Goal: Information Seeking & Learning: Learn about a topic

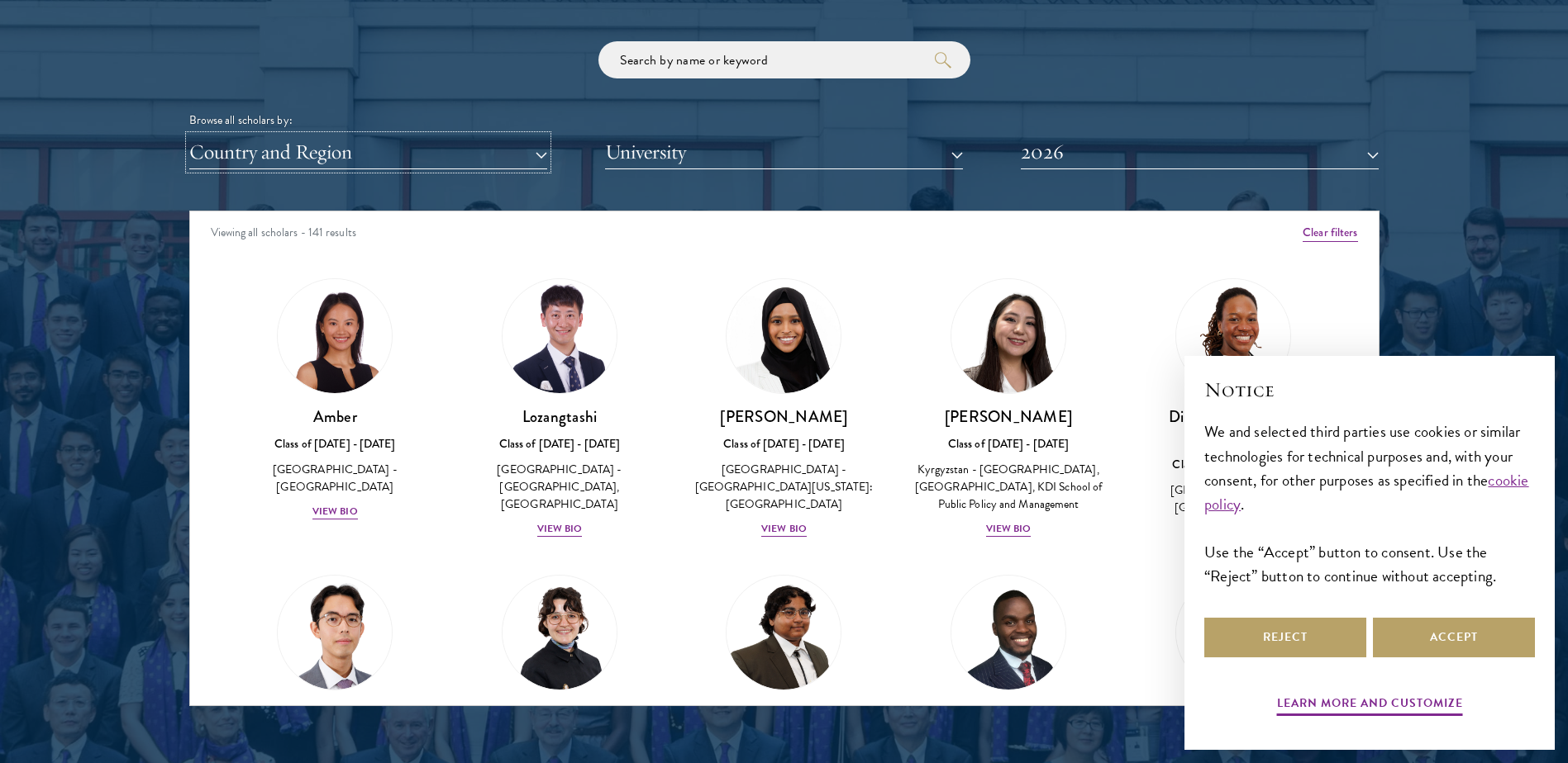
click at [505, 148] on button "Country and Region" at bounding box center [367, 152] width 358 height 34
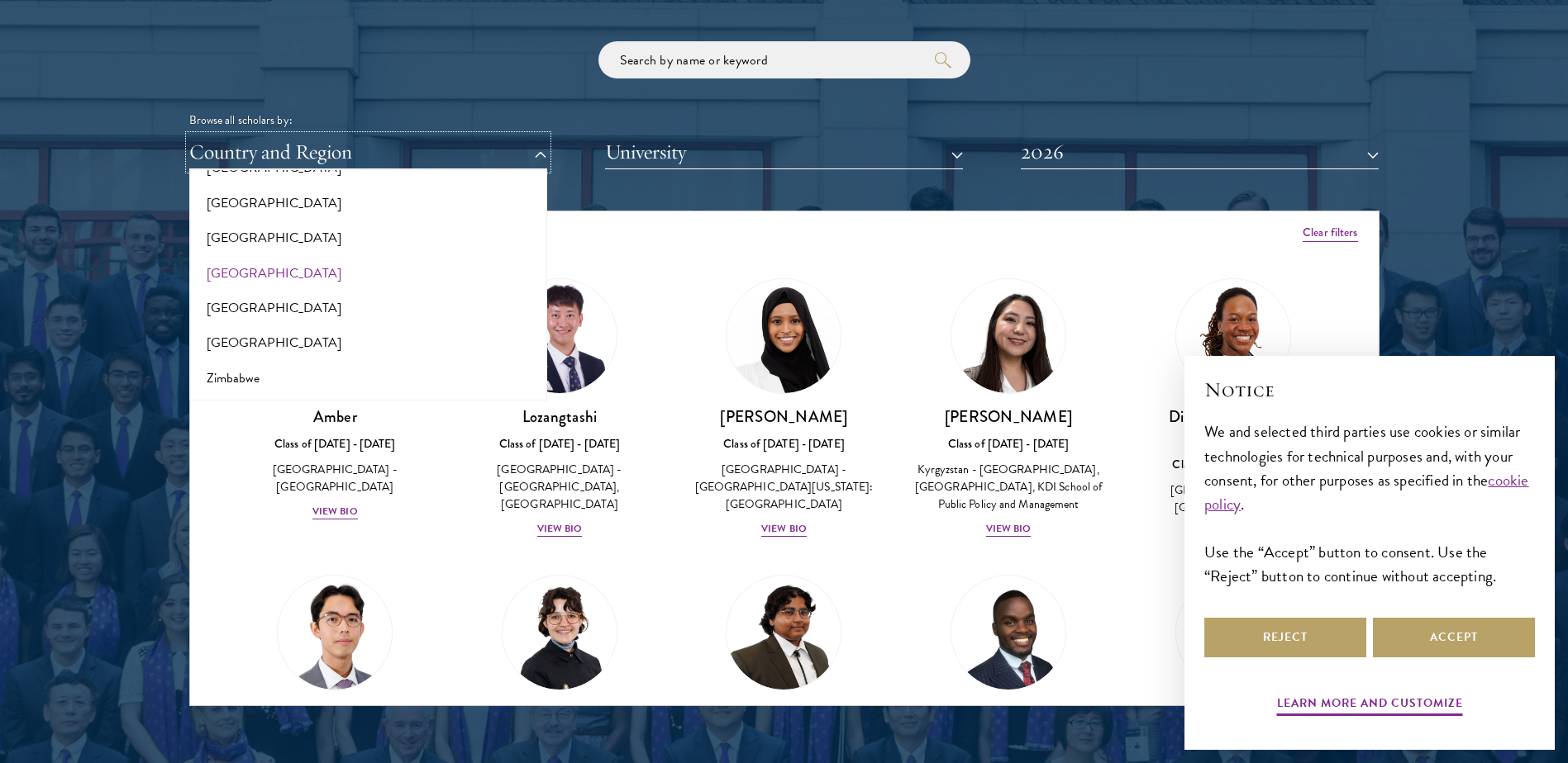
scroll to position [3381, 0]
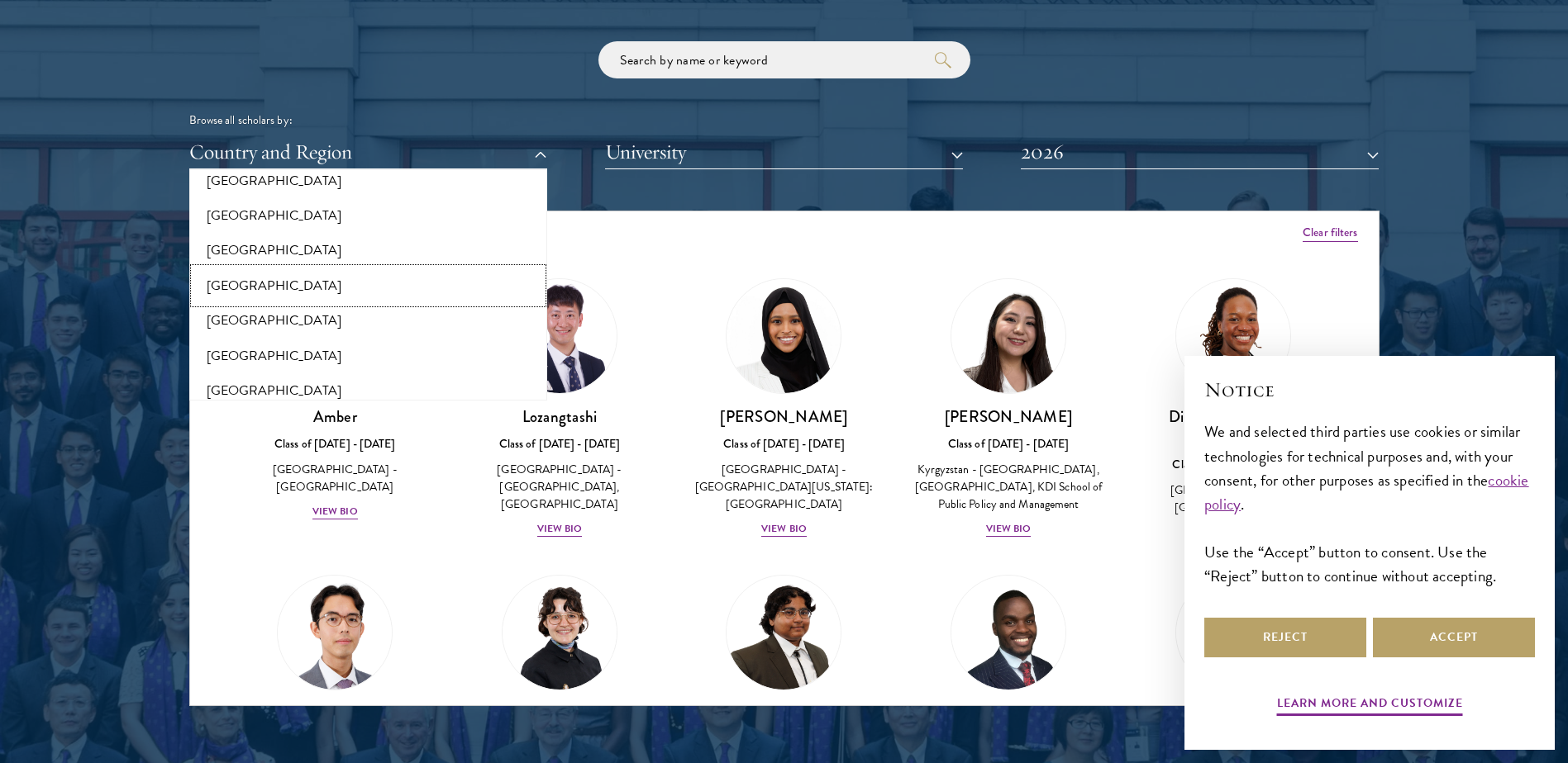
click at [325, 277] on button "[GEOGRAPHIC_DATA]" at bounding box center [368, 286] width 348 height 35
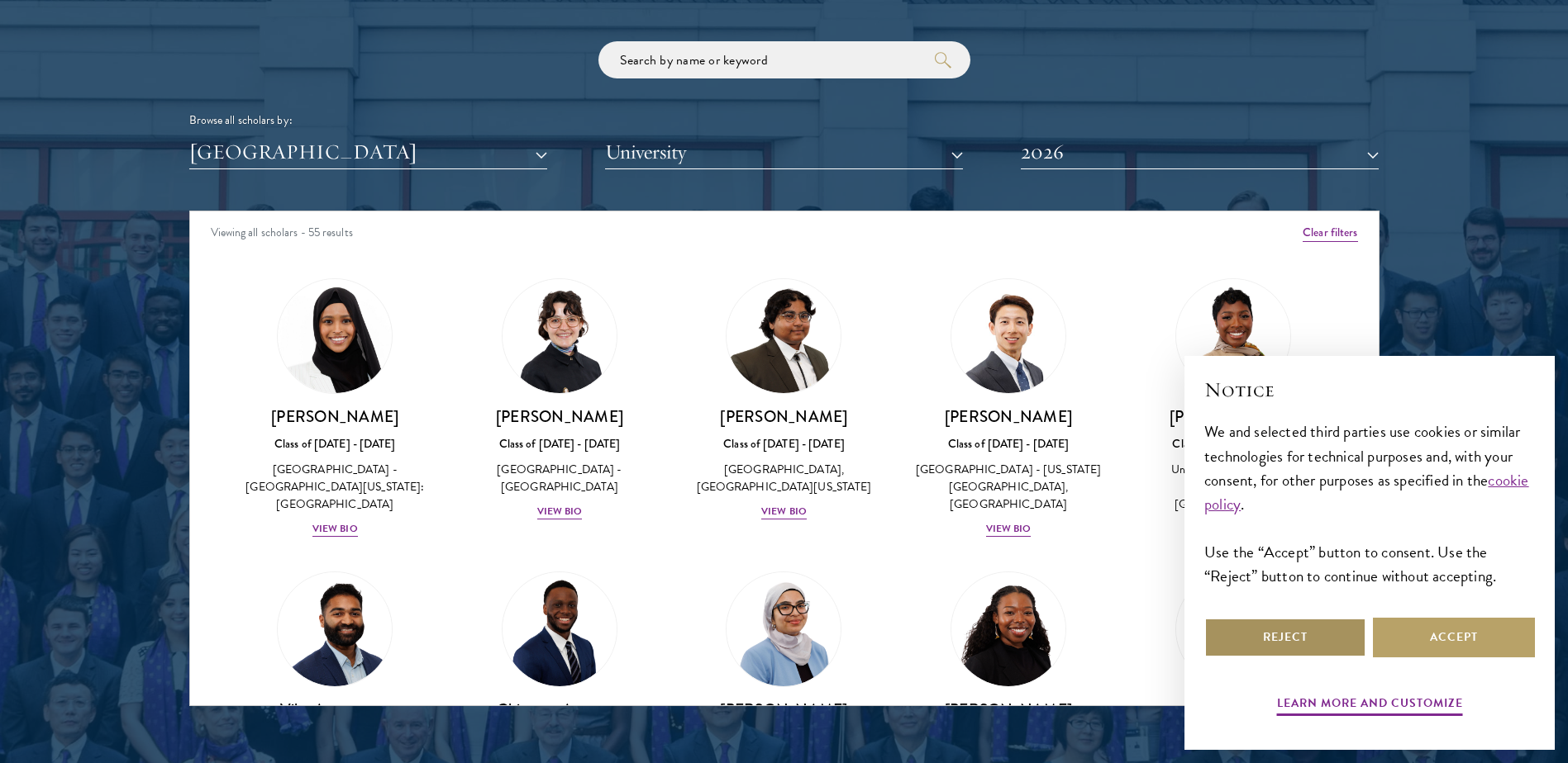
click at [1307, 635] on button "Reject" at bounding box center [1285, 637] width 162 height 39
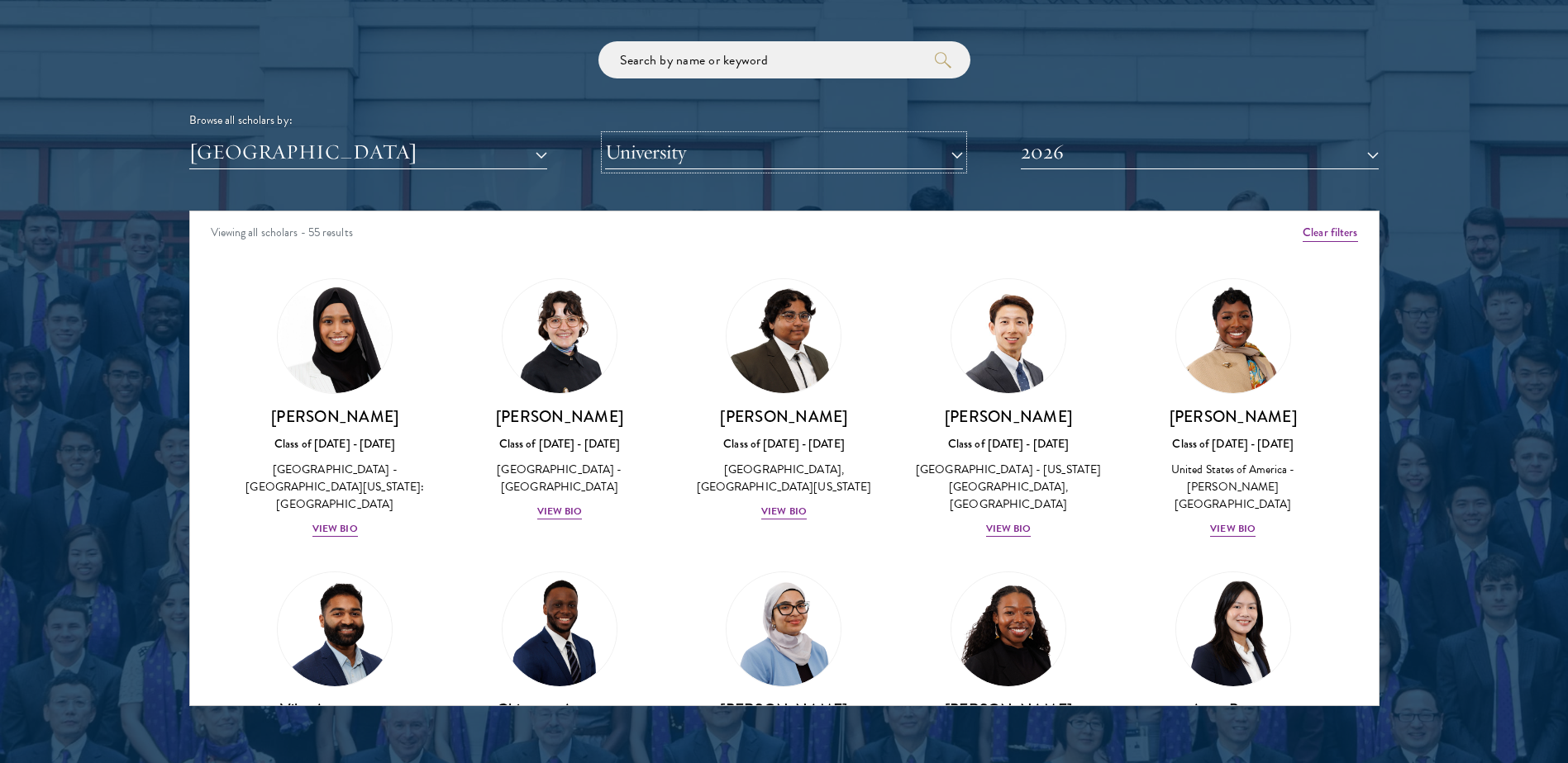
click at [826, 159] on button "University" at bounding box center [784, 152] width 358 height 34
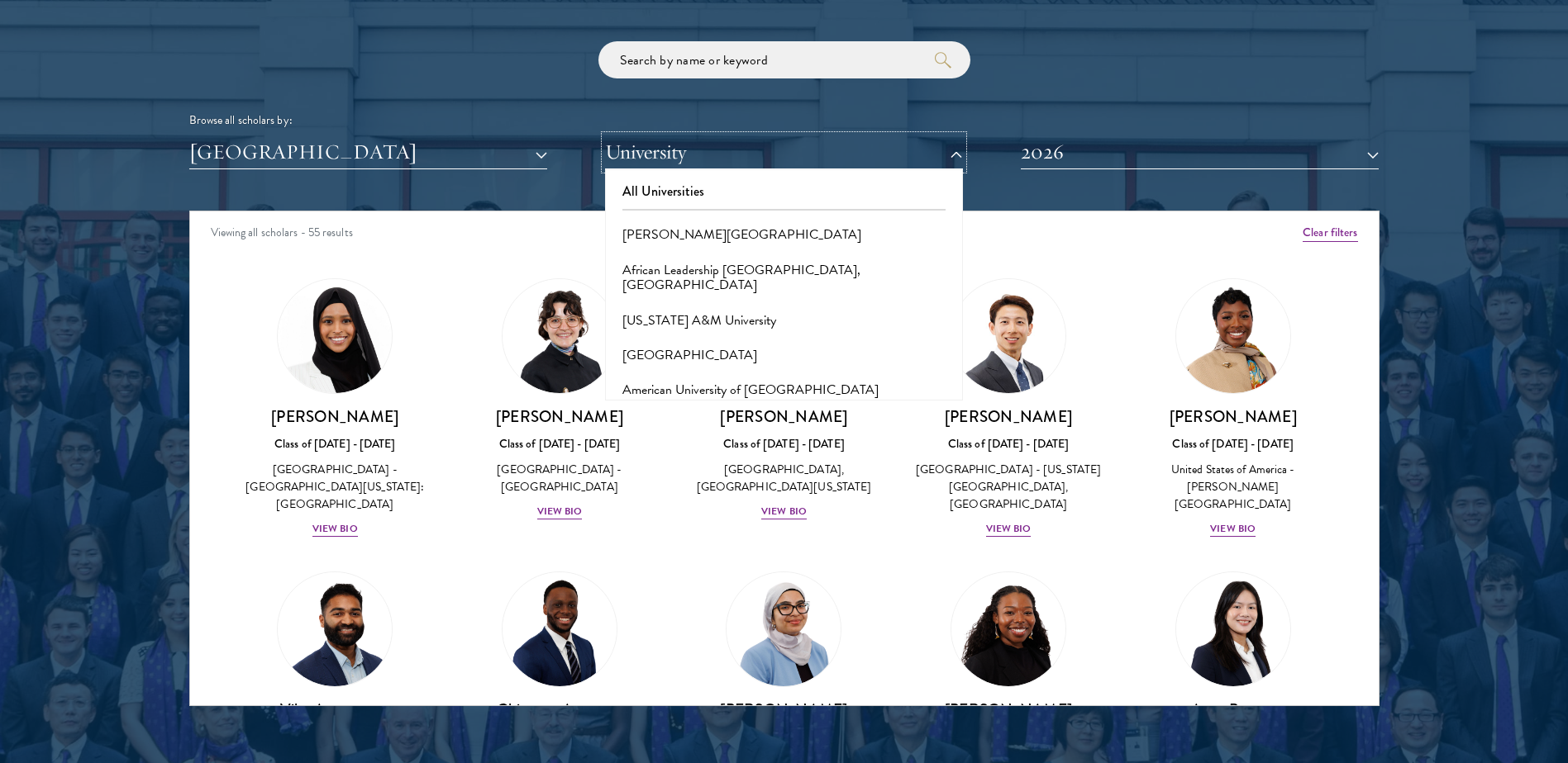
click at [826, 159] on button "University" at bounding box center [784, 152] width 358 height 34
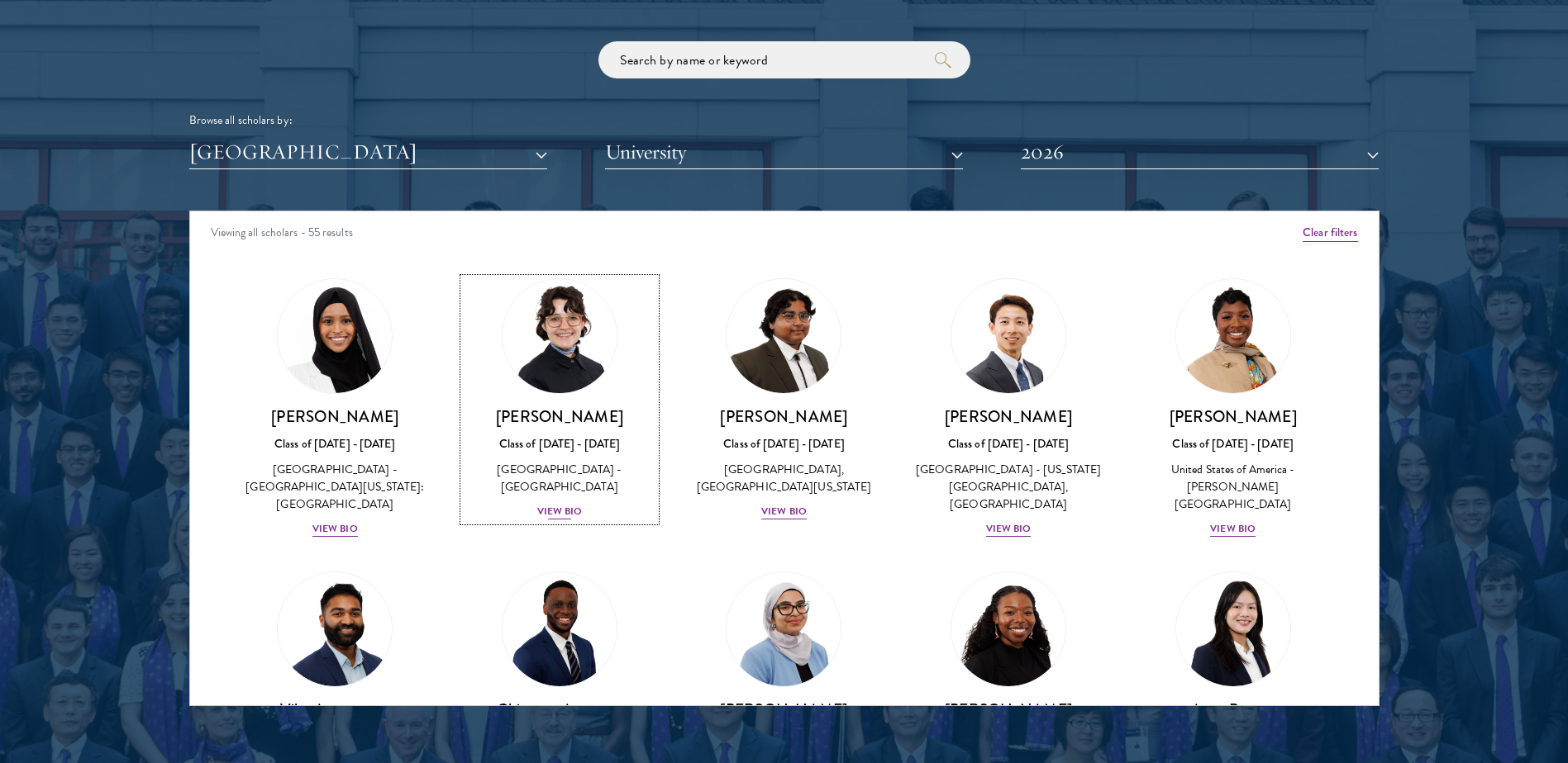
click at [537, 339] on img at bounding box center [560, 336] width 126 height 126
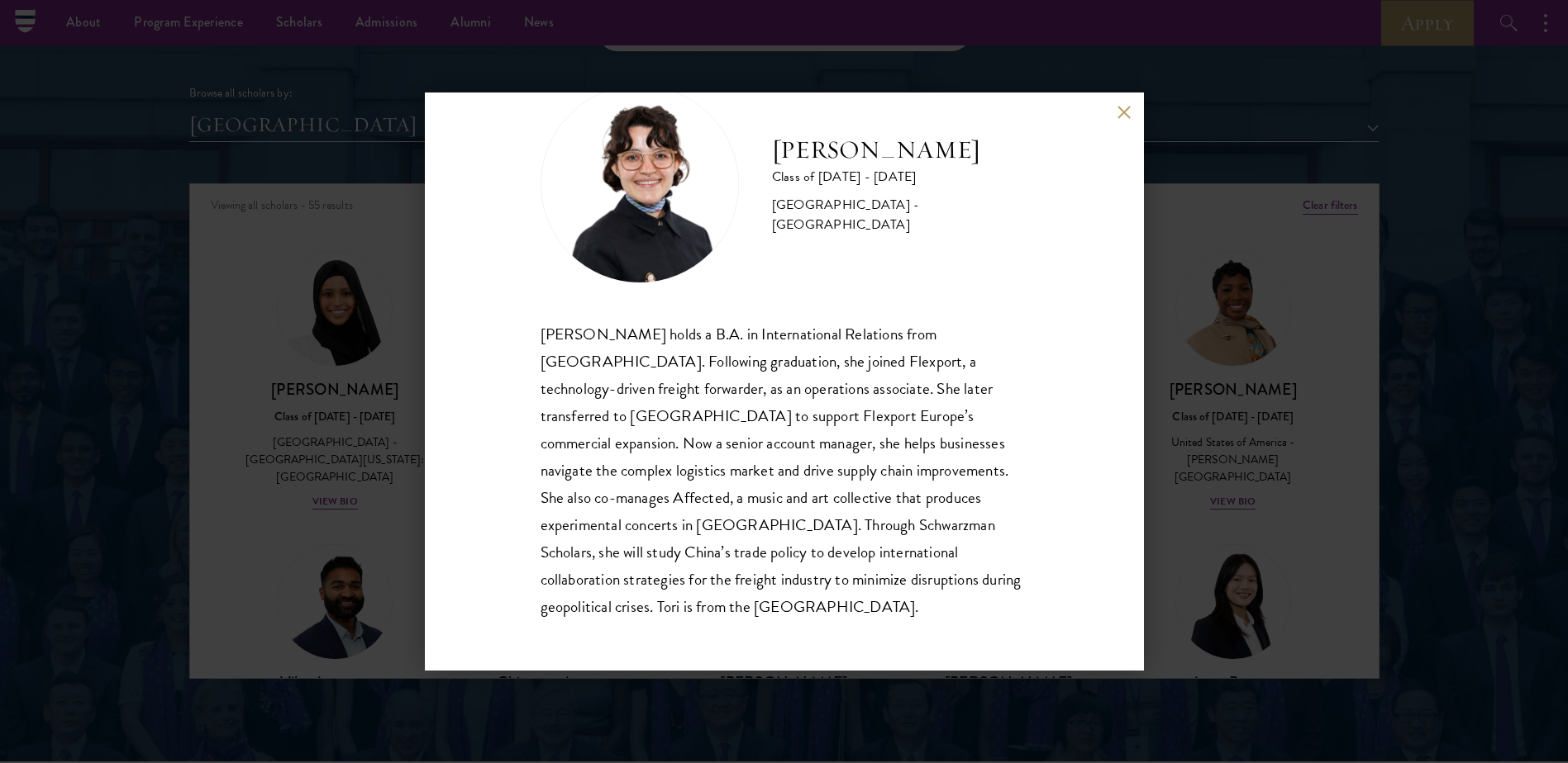
scroll to position [1982, 0]
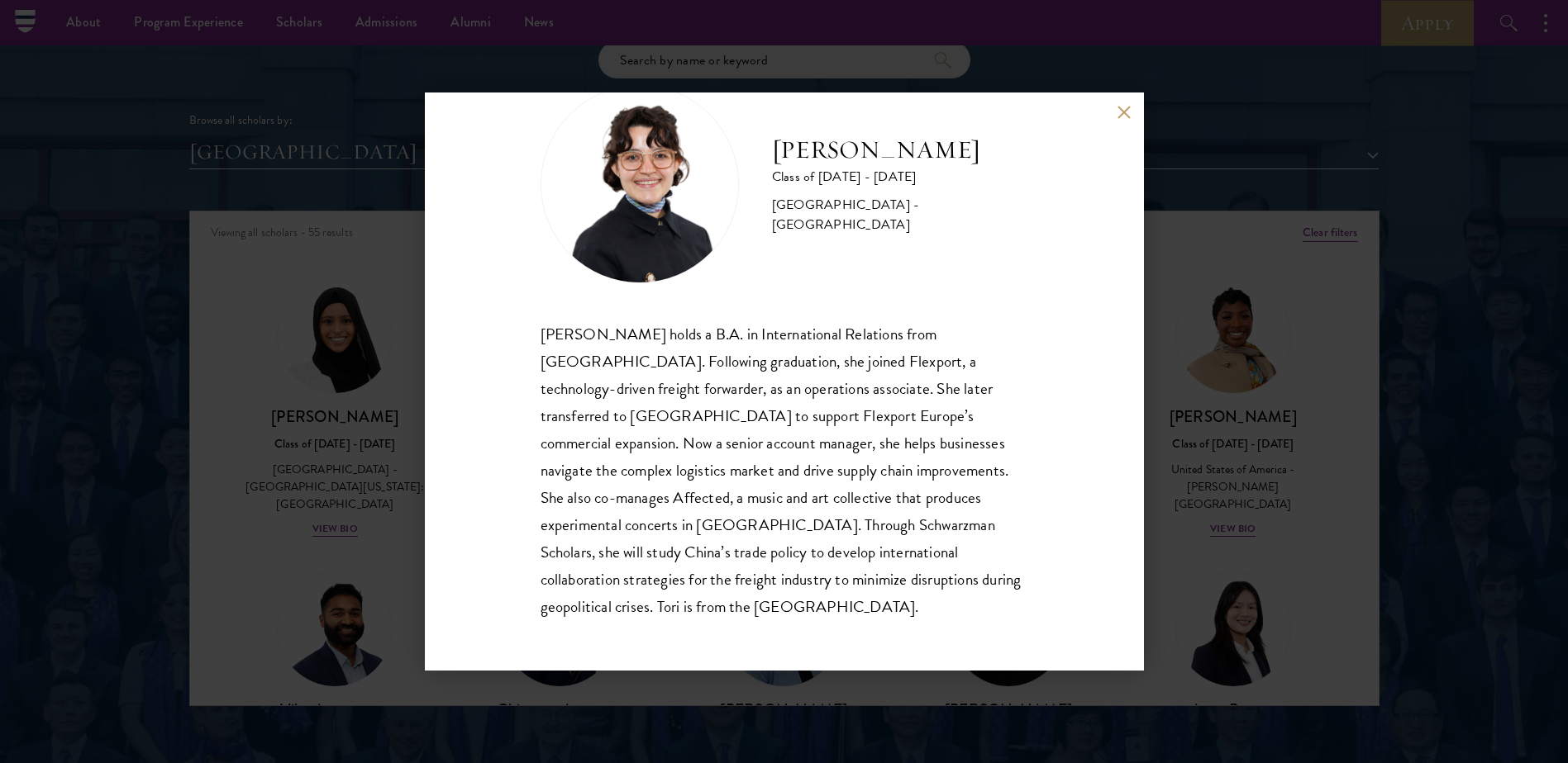
click at [1127, 107] on button at bounding box center [1125, 112] width 14 height 14
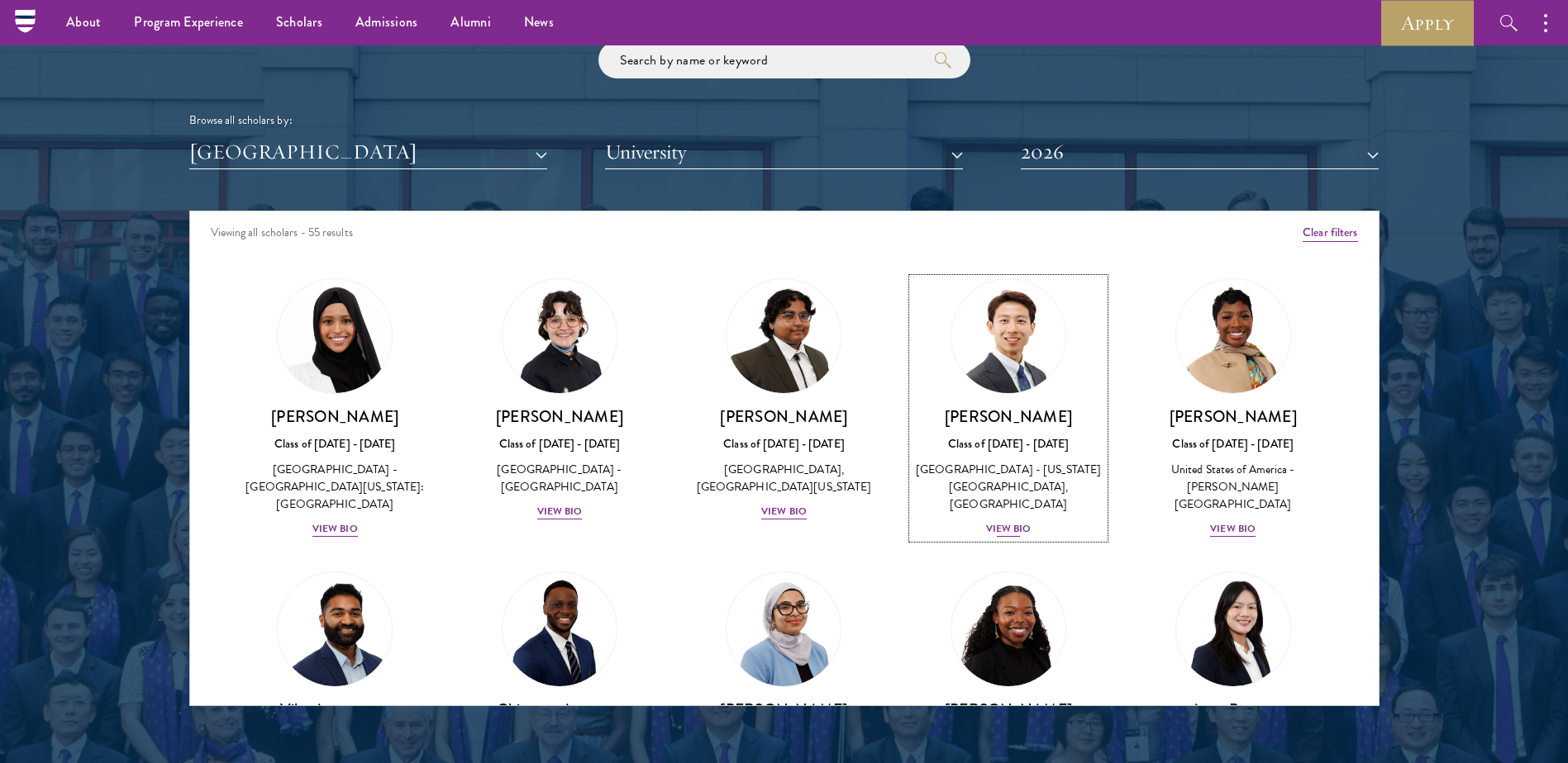
click at [1022, 344] on img at bounding box center [1008, 336] width 126 height 126
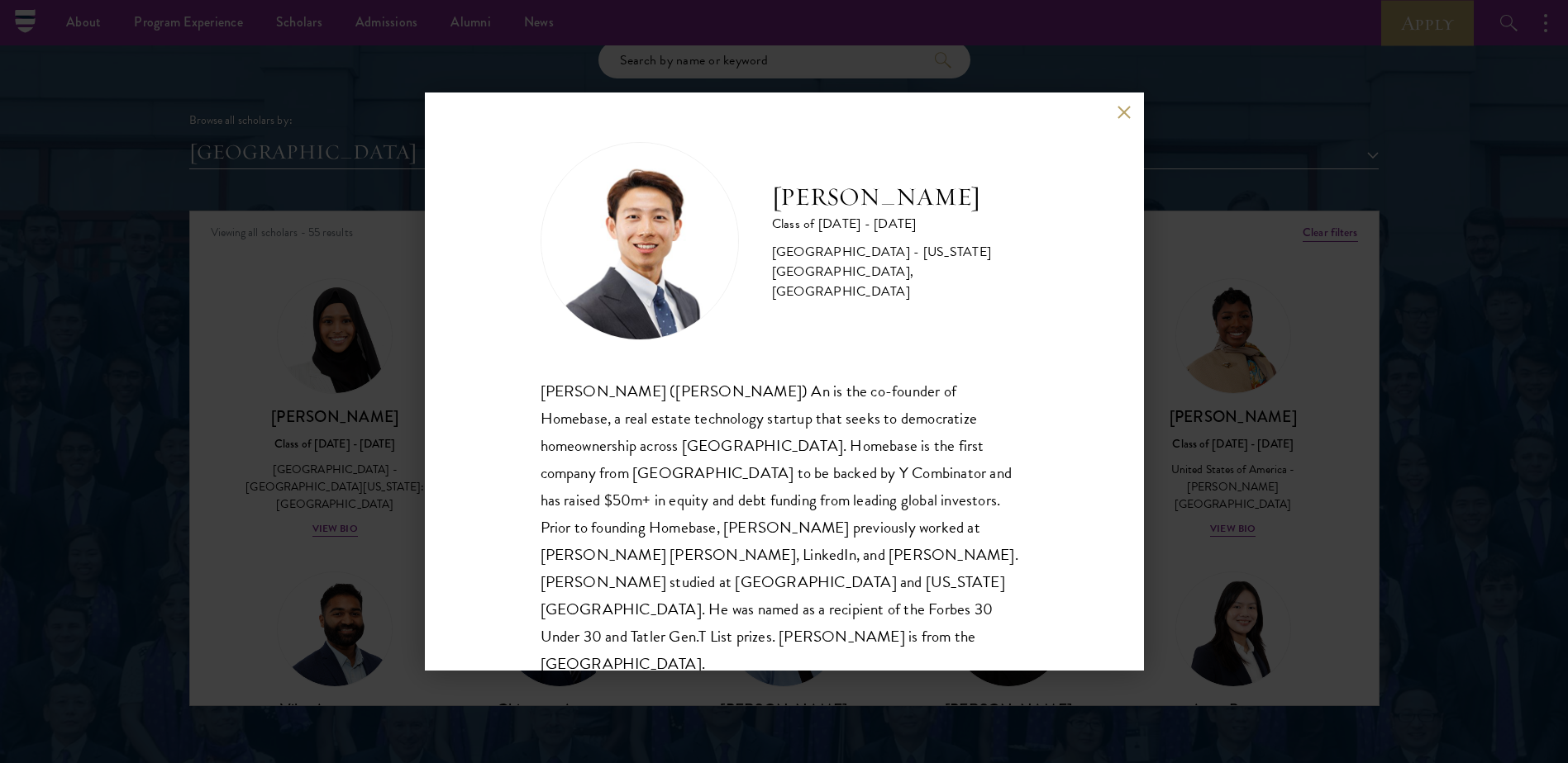
click at [1120, 112] on button at bounding box center [1125, 112] width 14 height 14
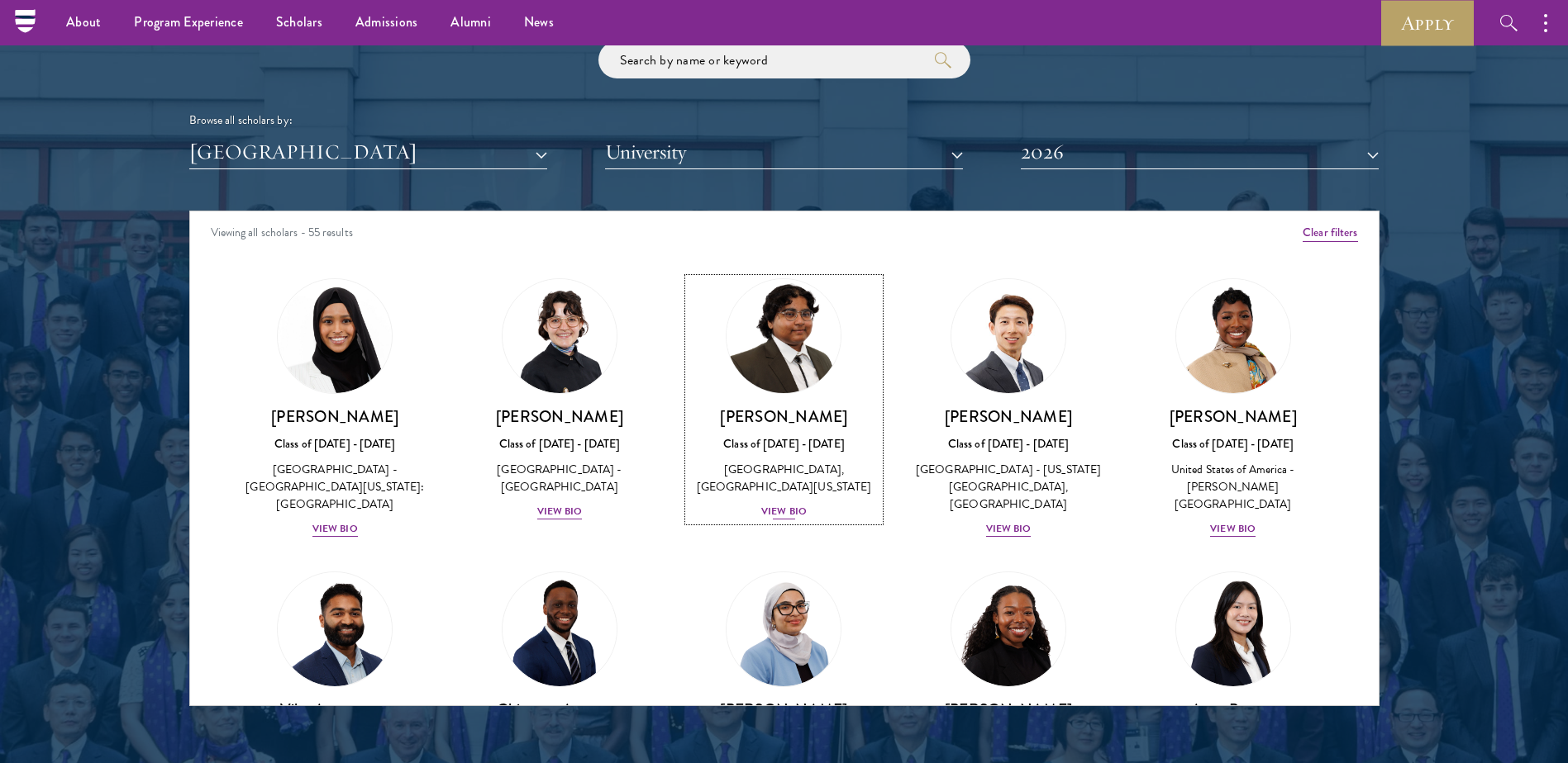
click at [799, 300] on img at bounding box center [784, 336] width 126 height 126
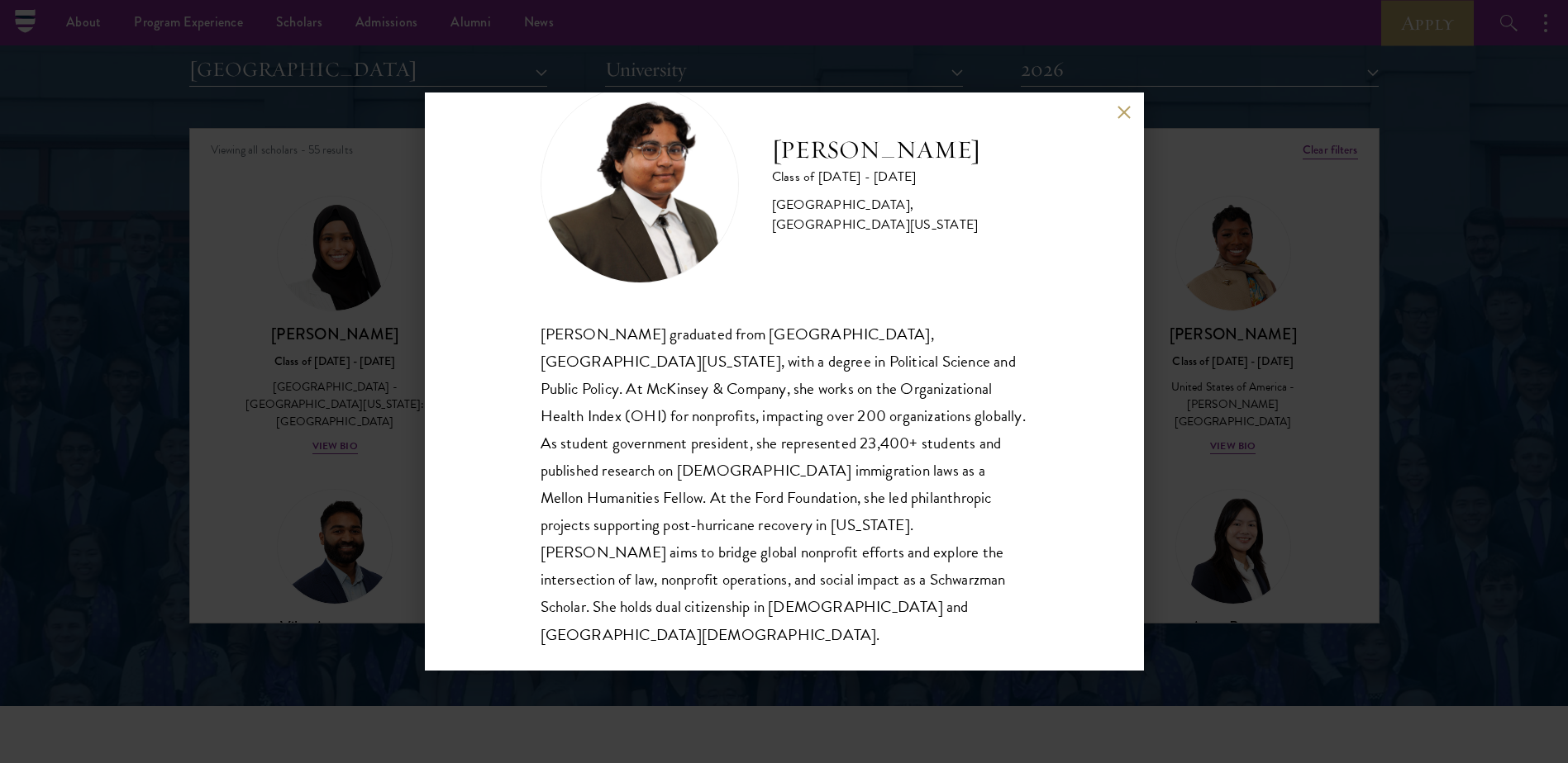
scroll to position [1982, 0]
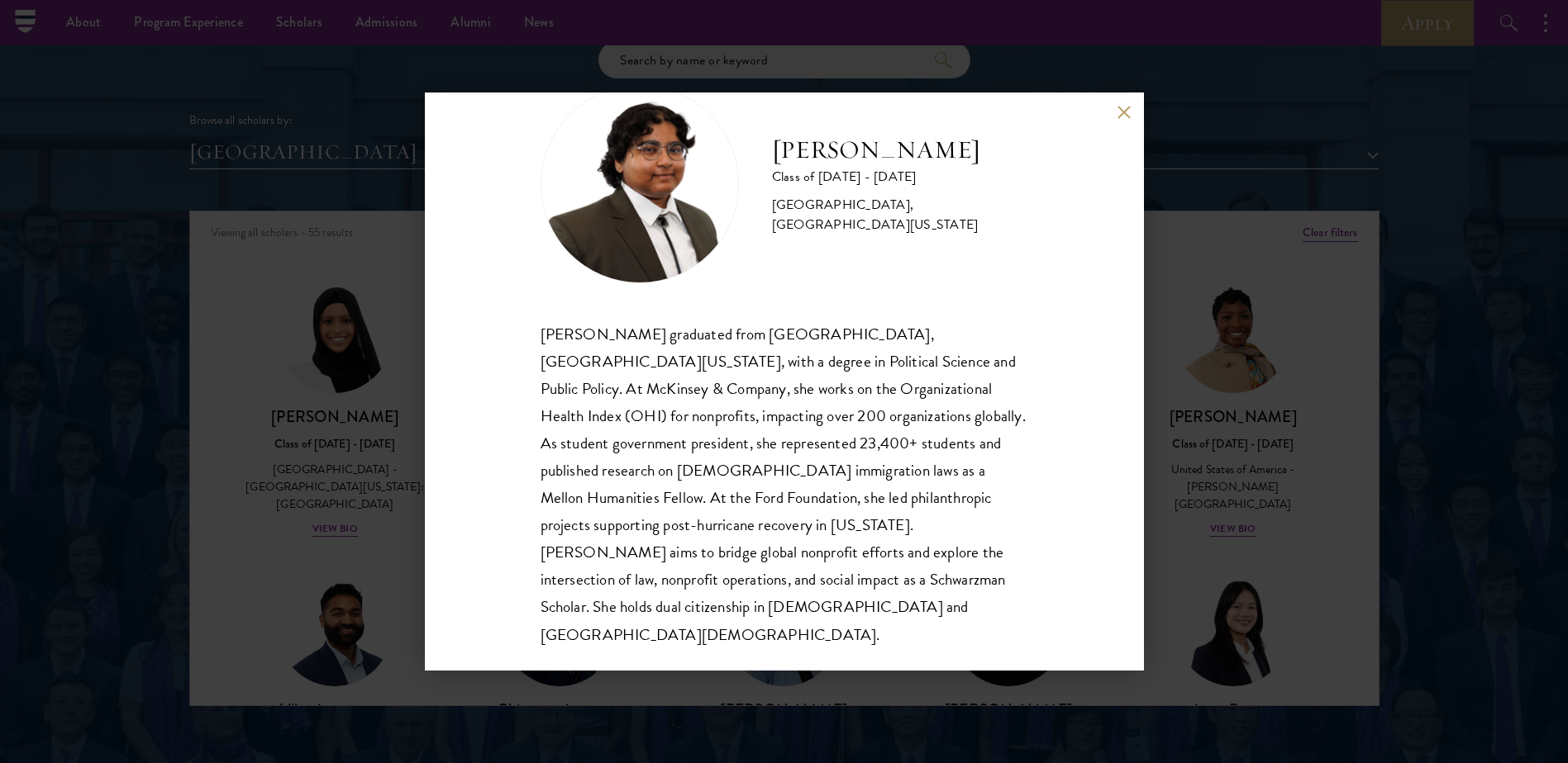
click at [1119, 111] on button at bounding box center [1125, 112] width 14 height 14
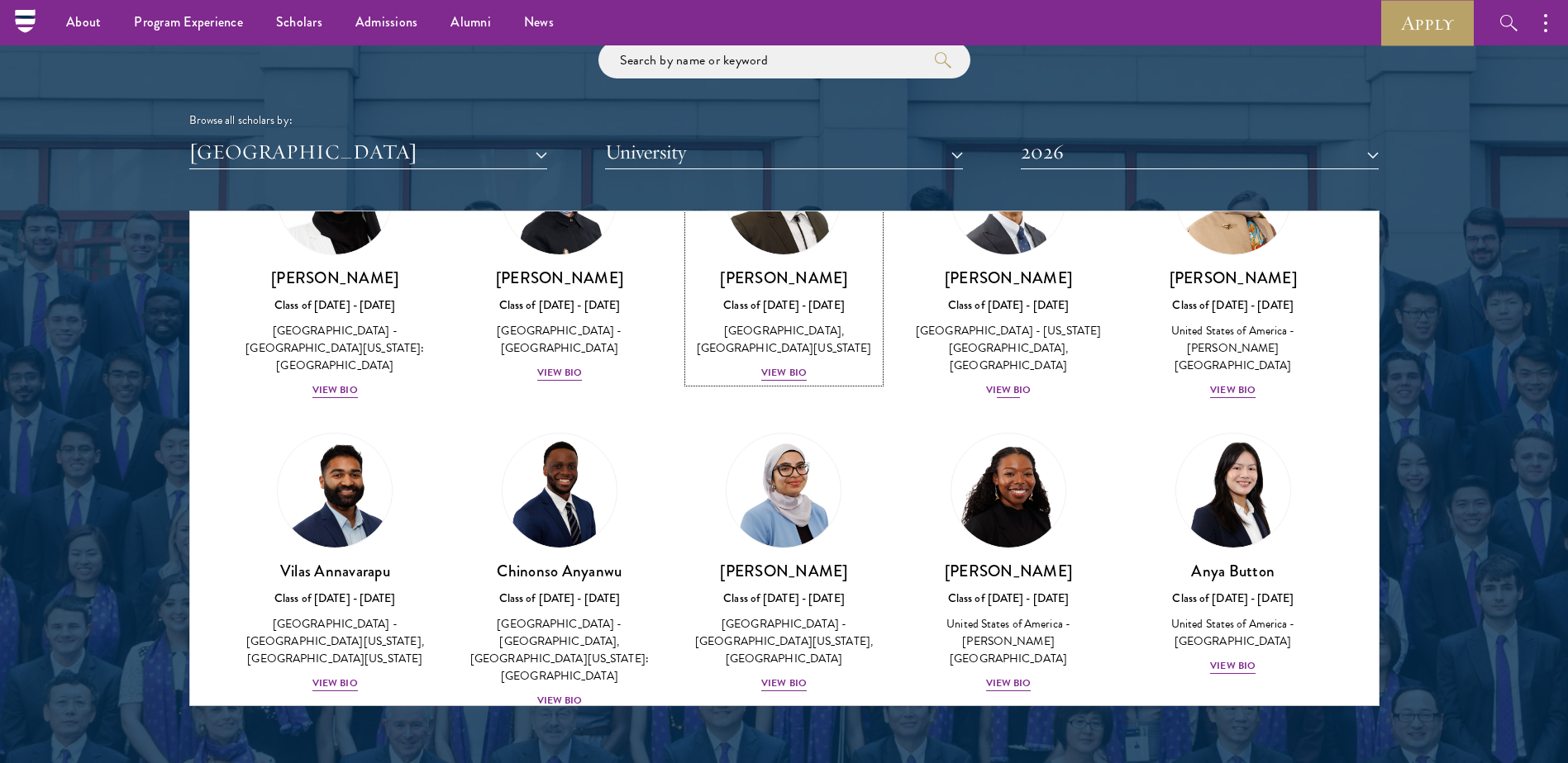
scroll to position [165, 0]
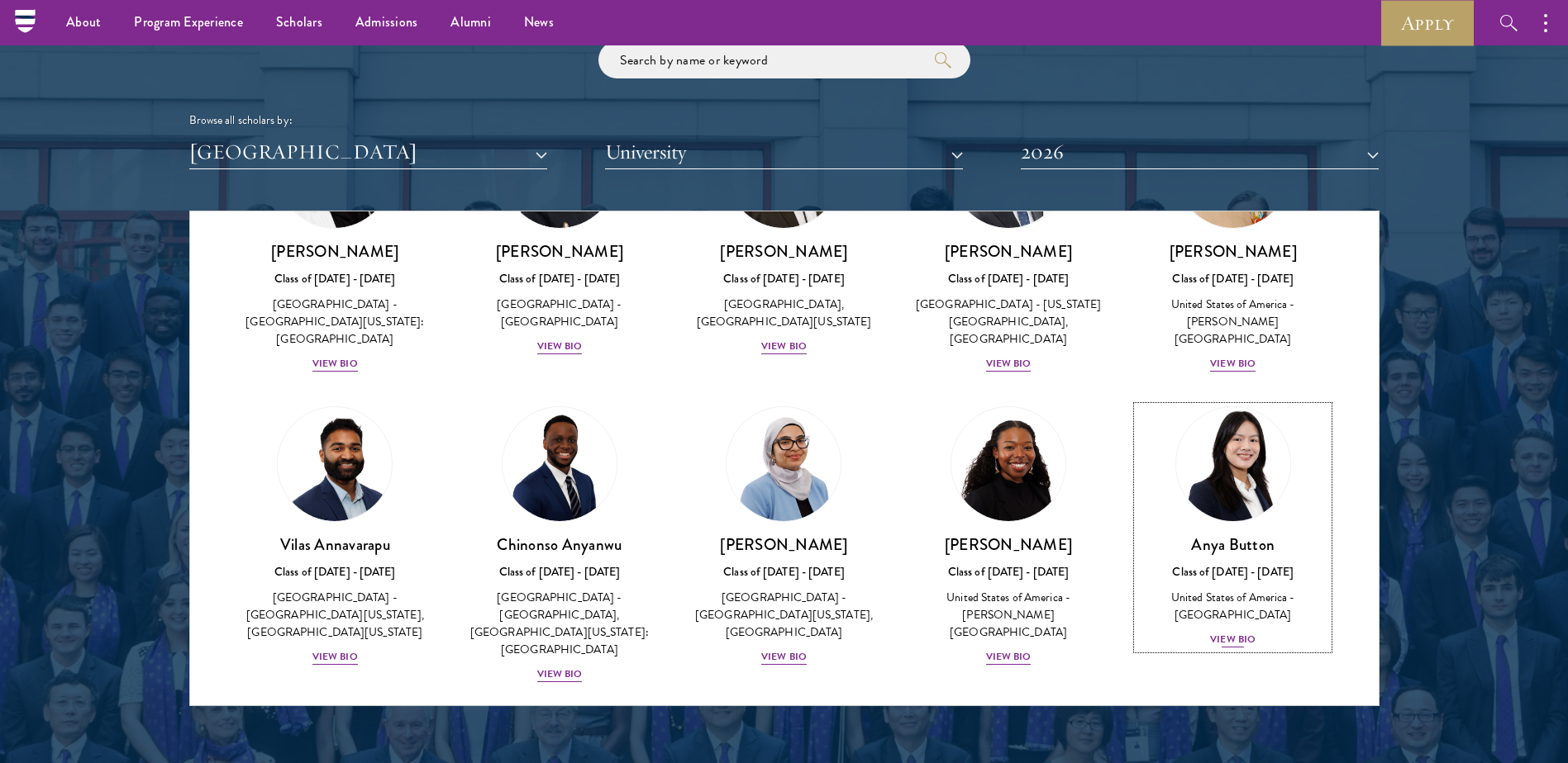
click at [1193, 447] on img at bounding box center [1233, 464] width 126 height 126
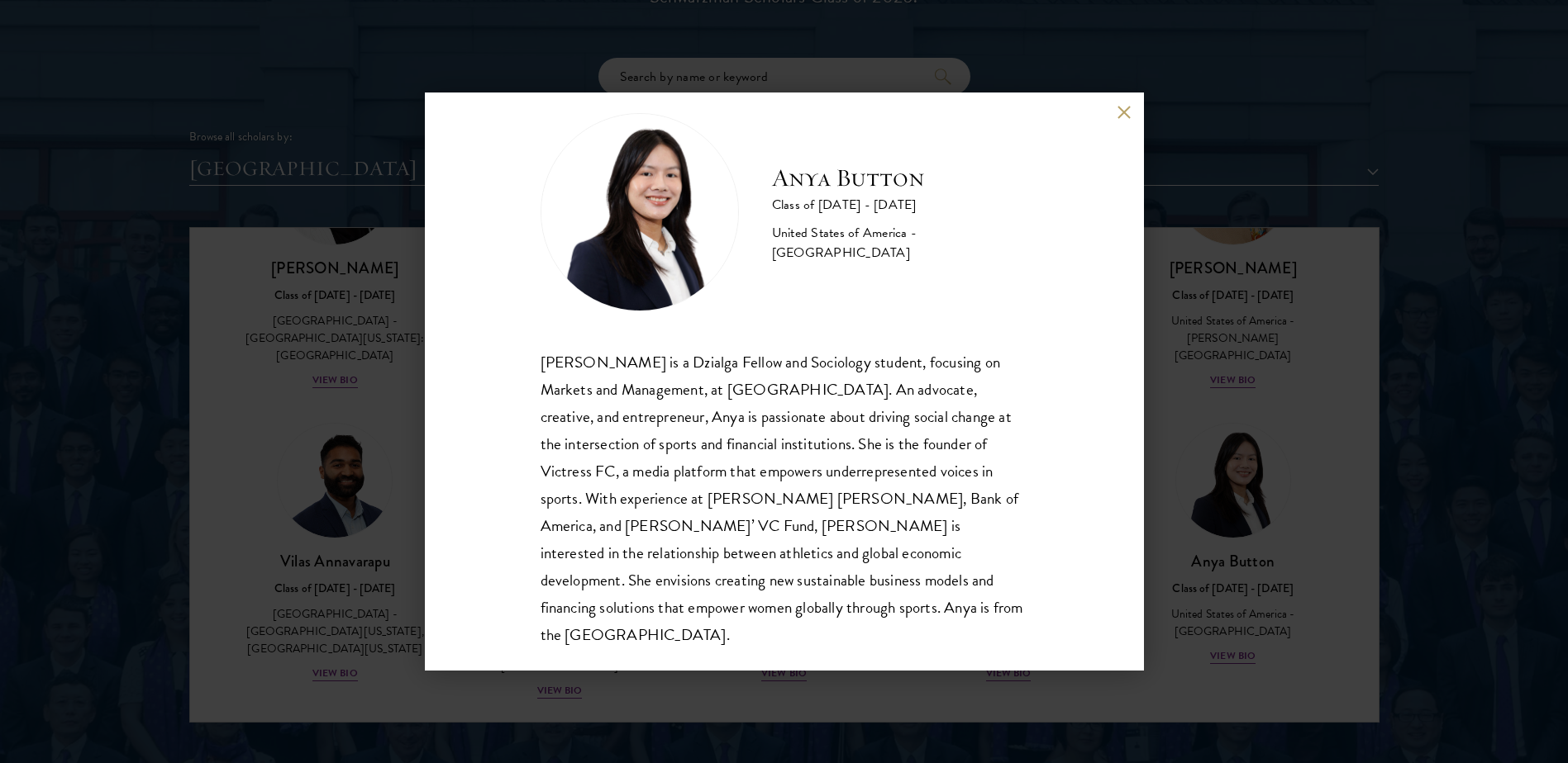
scroll to position [1982, 0]
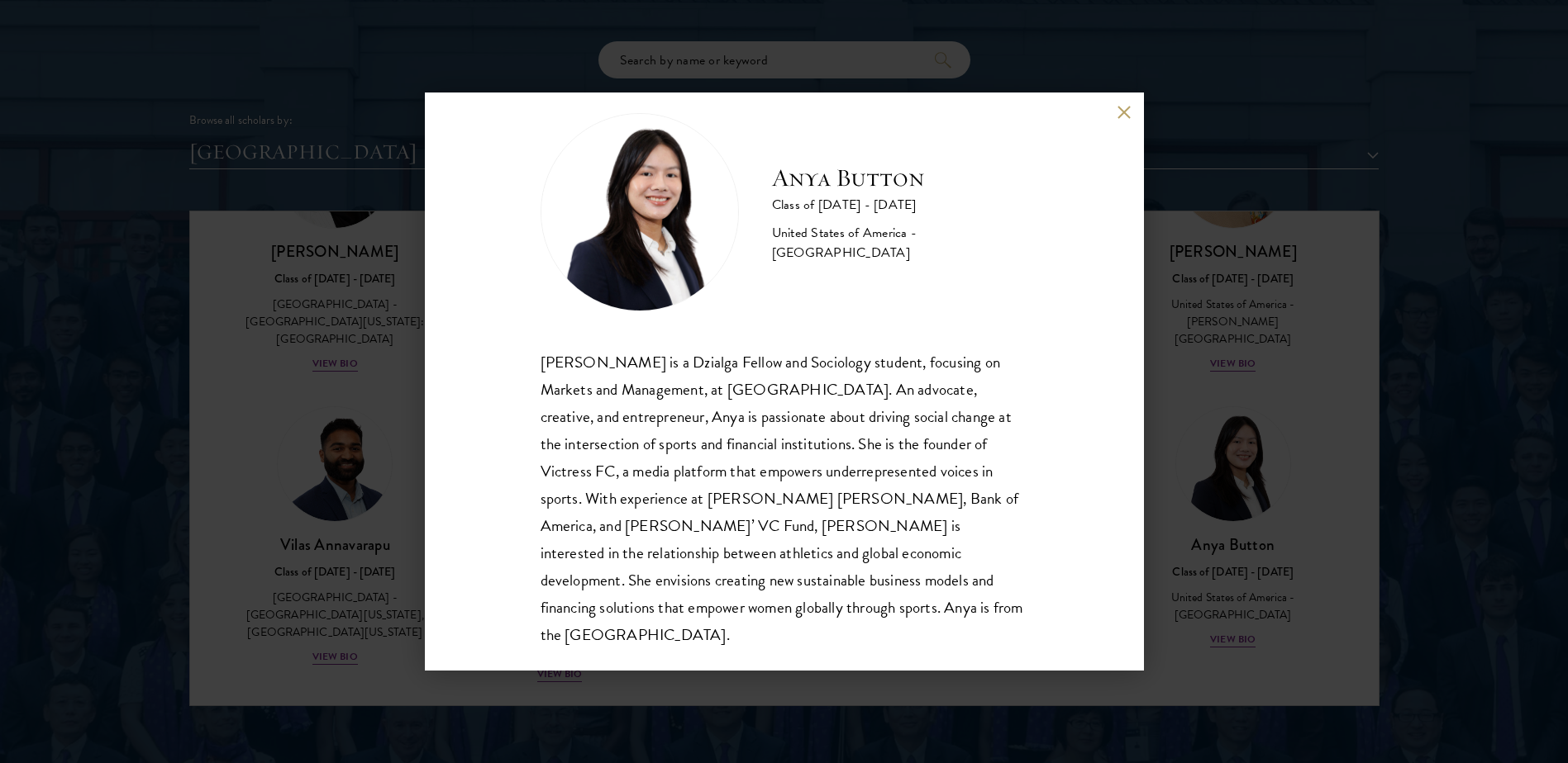
click at [1122, 108] on button at bounding box center [1125, 112] width 14 height 14
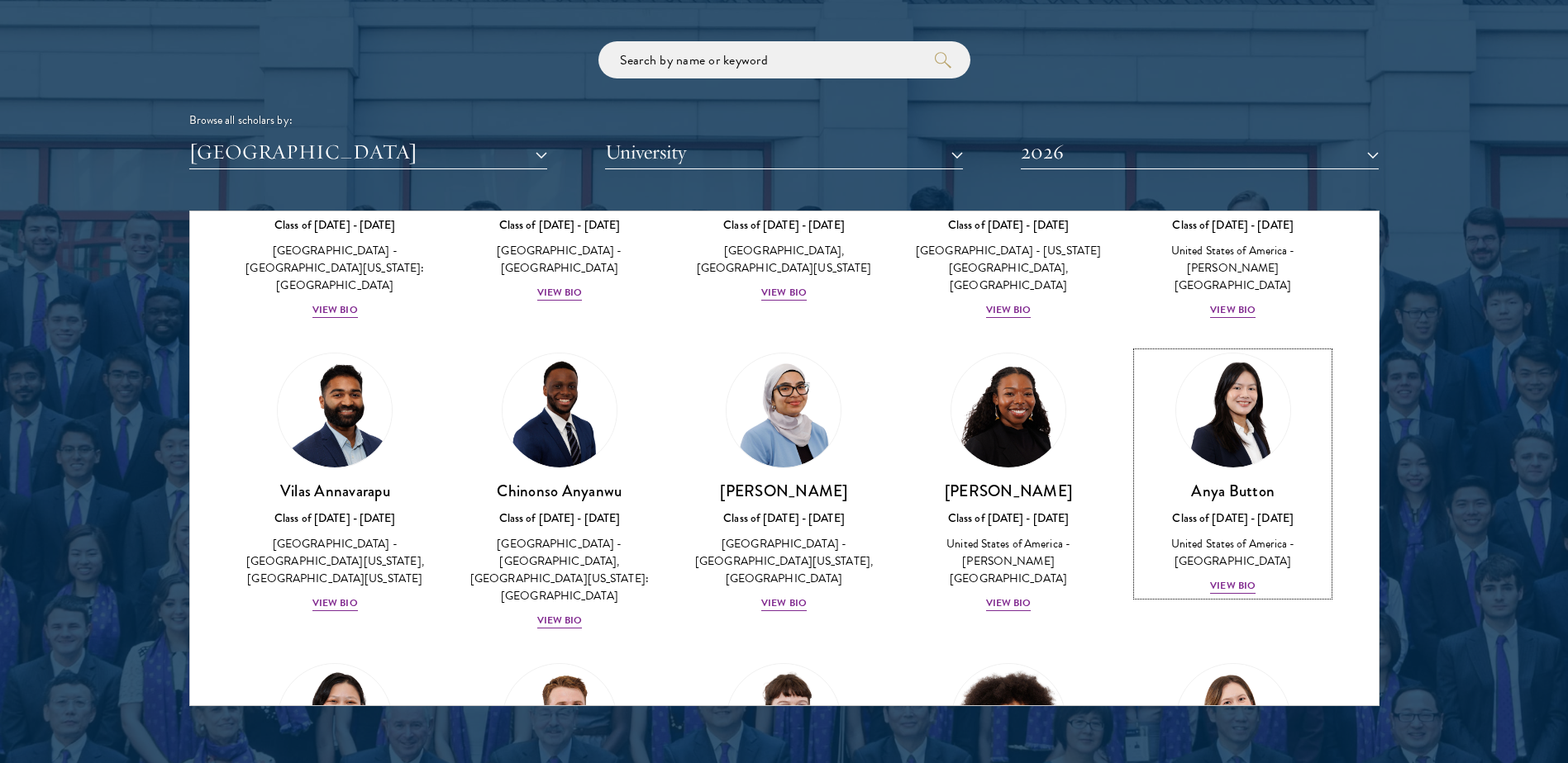
scroll to position [248, 0]
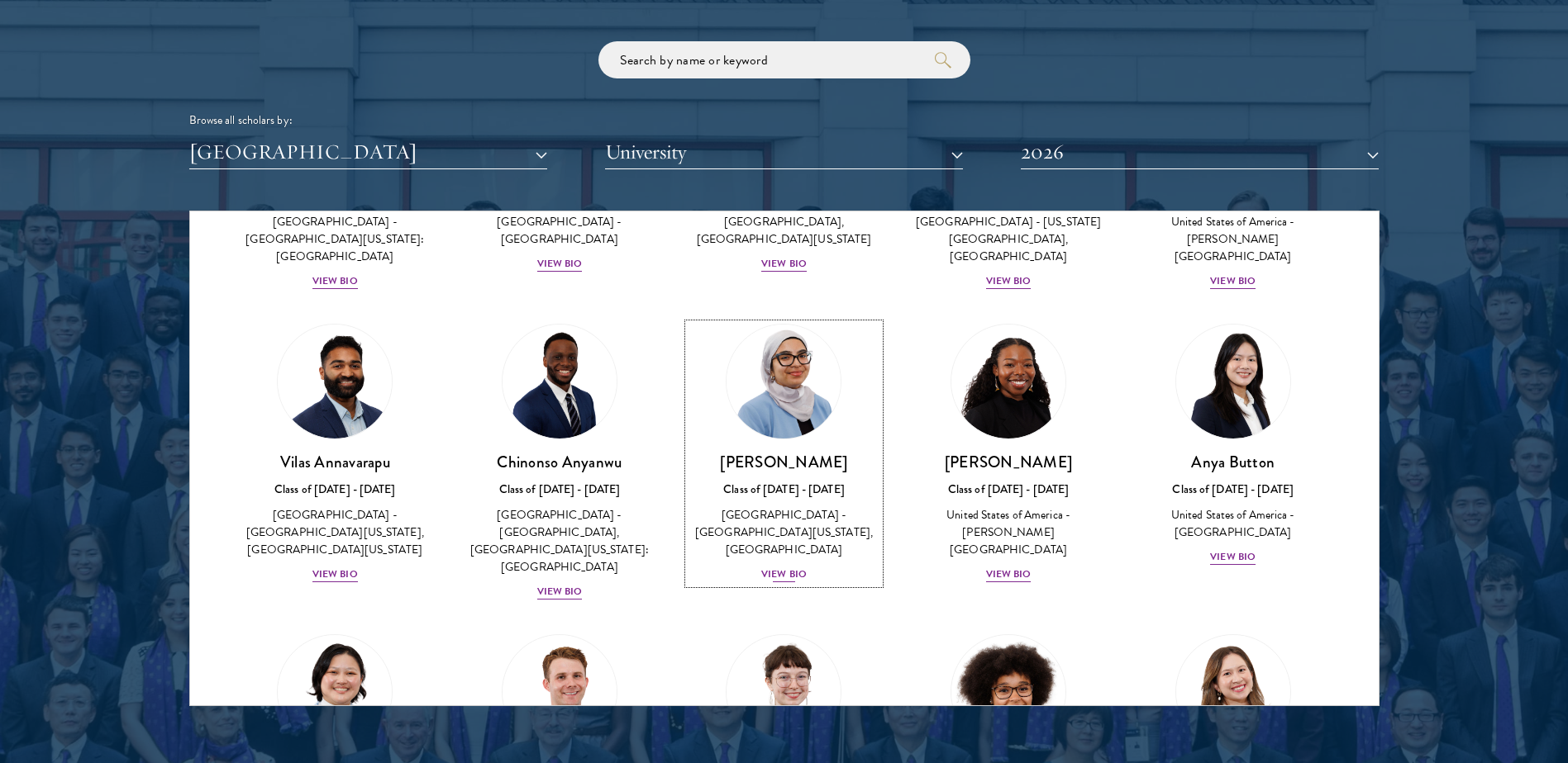
click at [784, 385] on img at bounding box center [784, 382] width 126 height 126
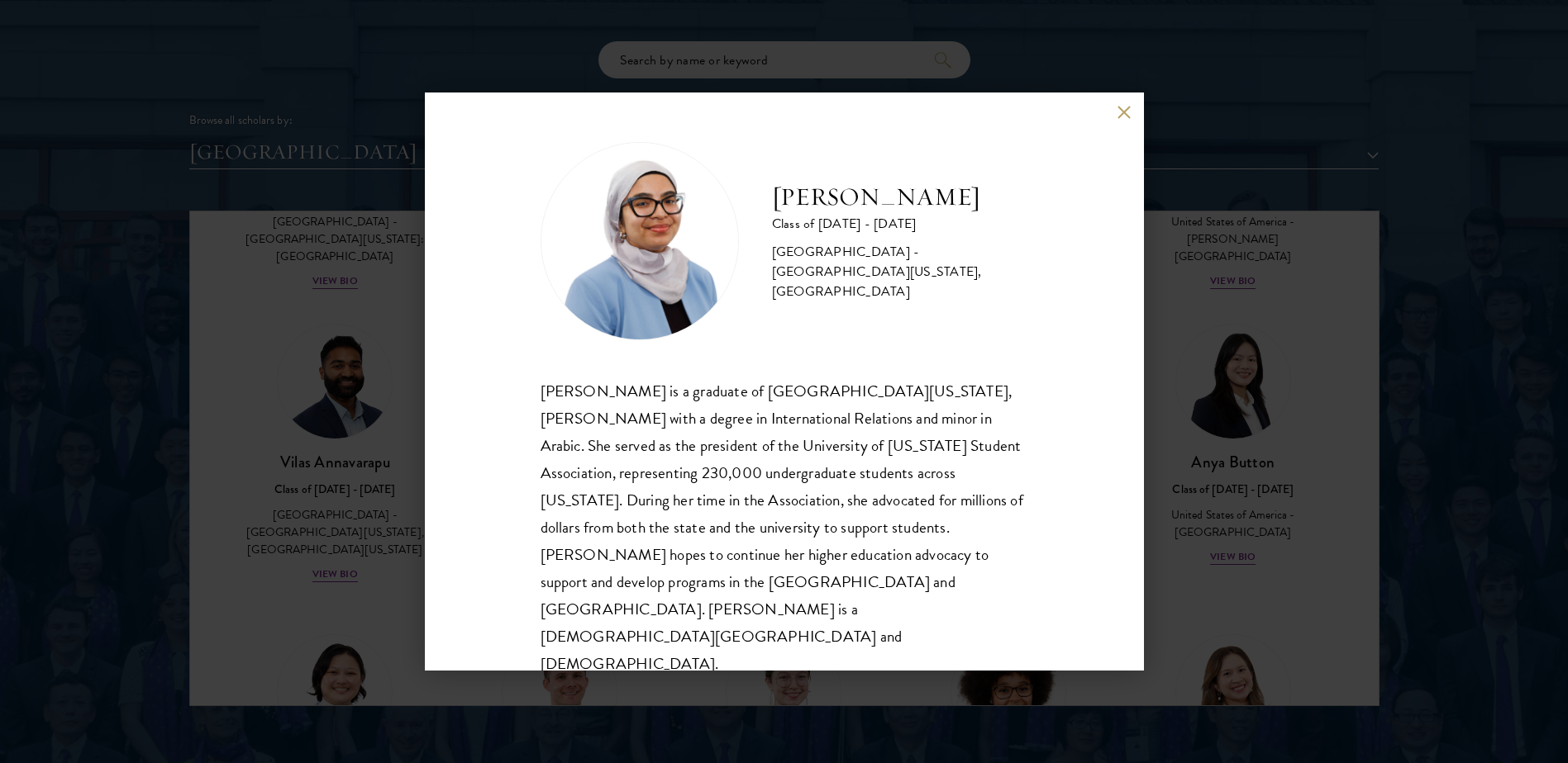
click at [1123, 119] on button at bounding box center [1125, 112] width 14 height 14
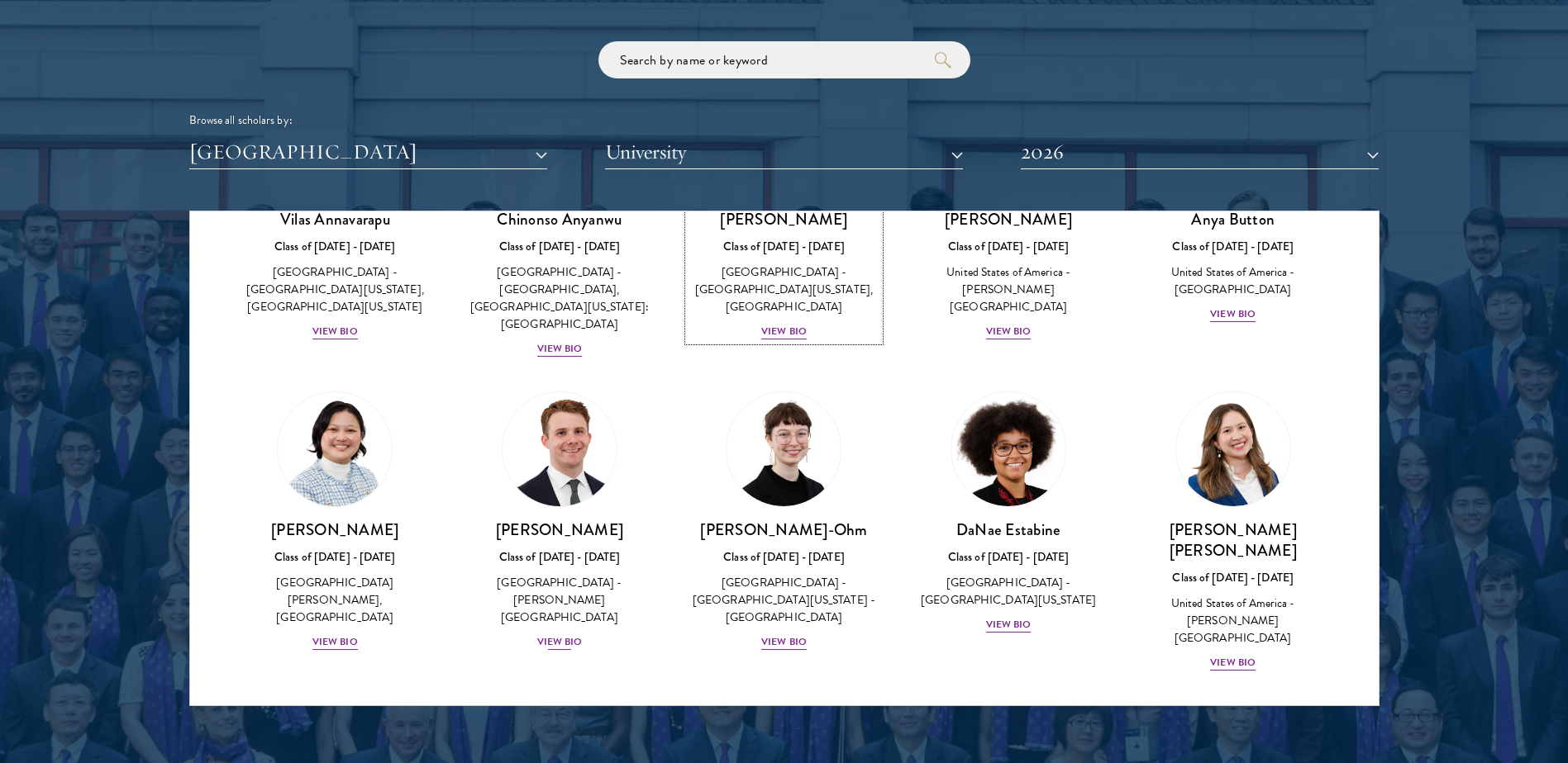
scroll to position [496, 0]
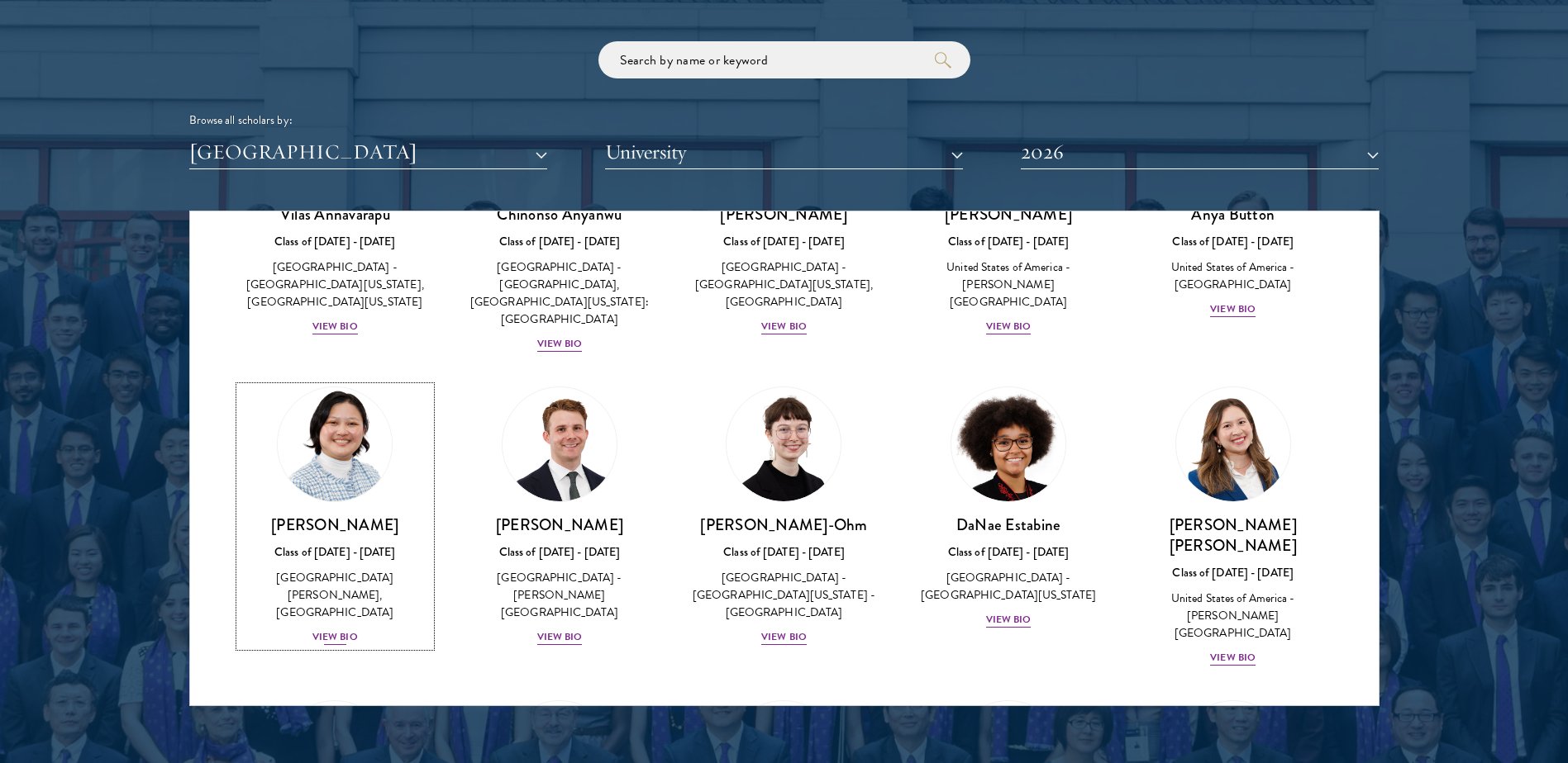
click at [362, 462] on img at bounding box center [335, 445] width 126 height 126
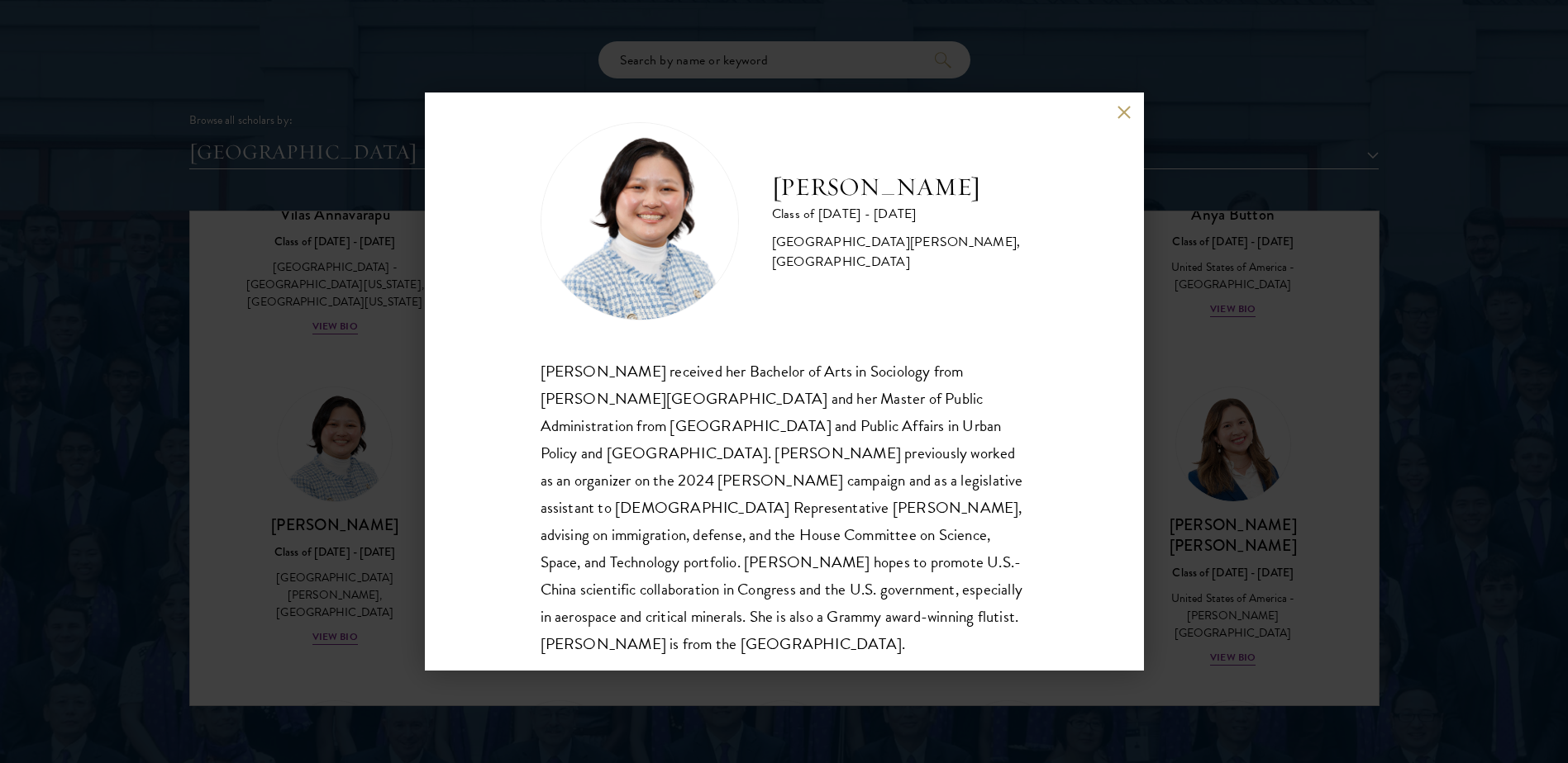
scroll to position [29, 0]
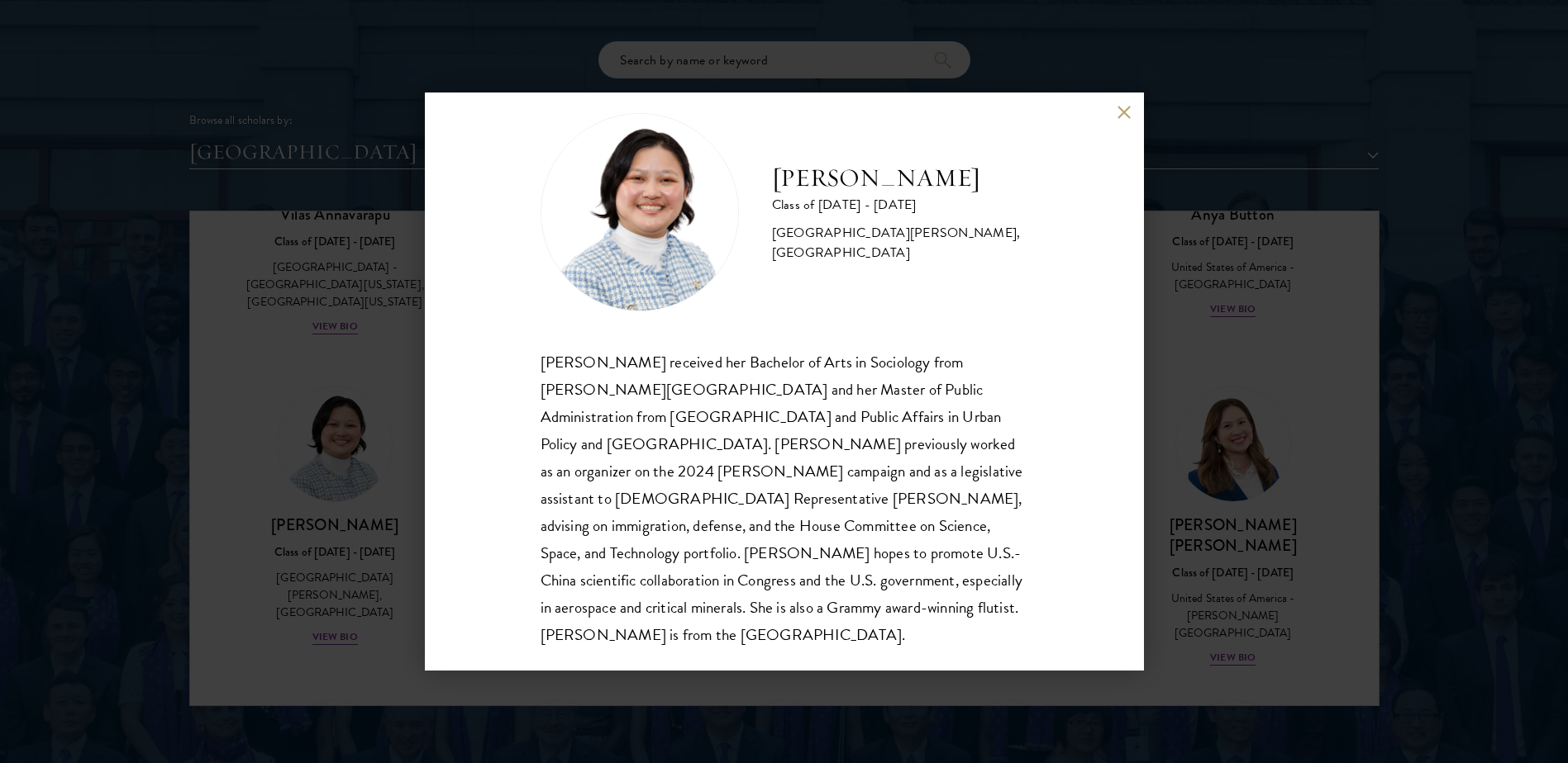
click at [1121, 105] on button at bounding box center [1125, 112] width 14 height 14
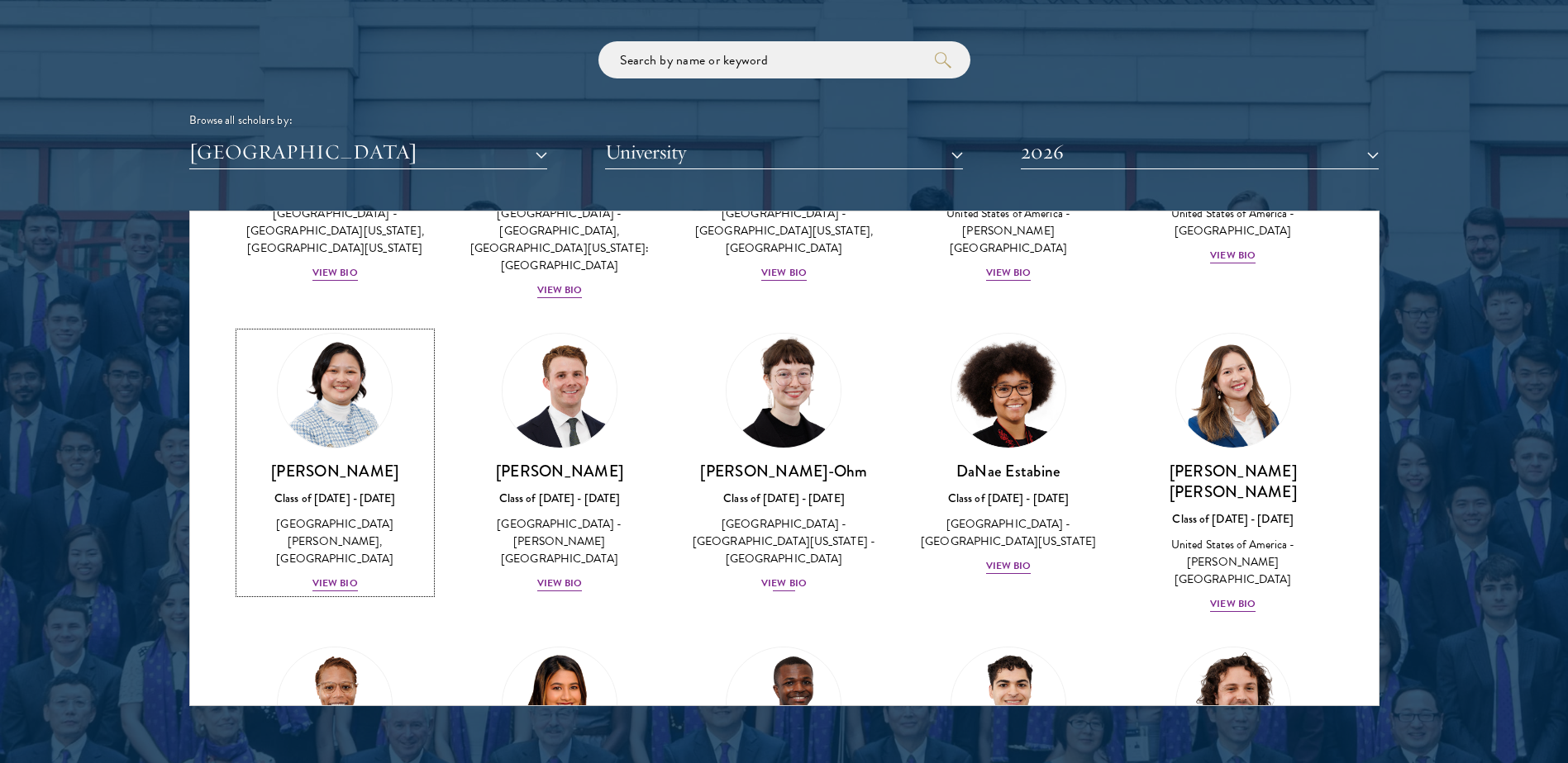
scroll to position [579, 0]
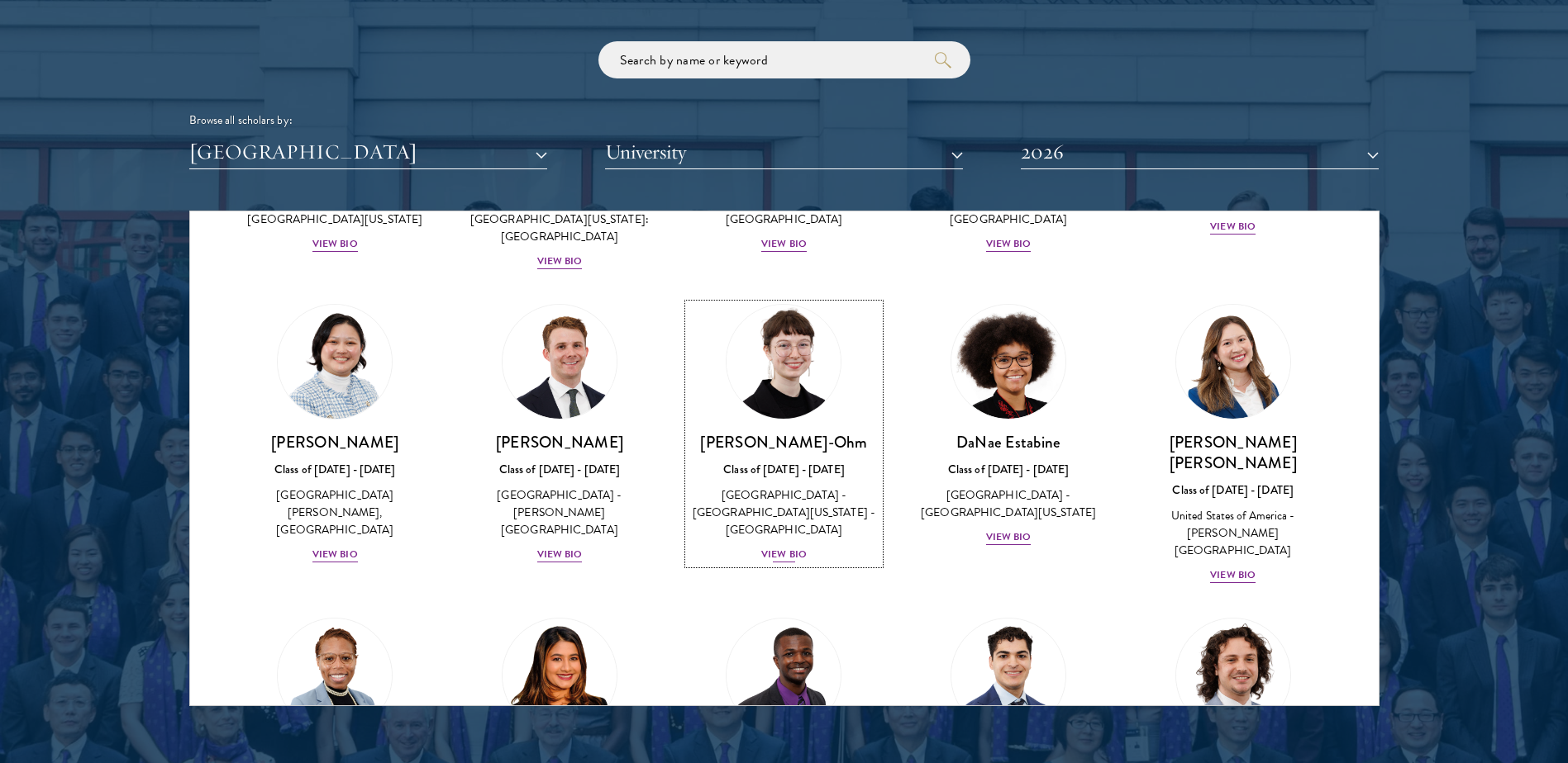
click at [790, 375] on img at bounding box center [784, 362] width 126 height 126
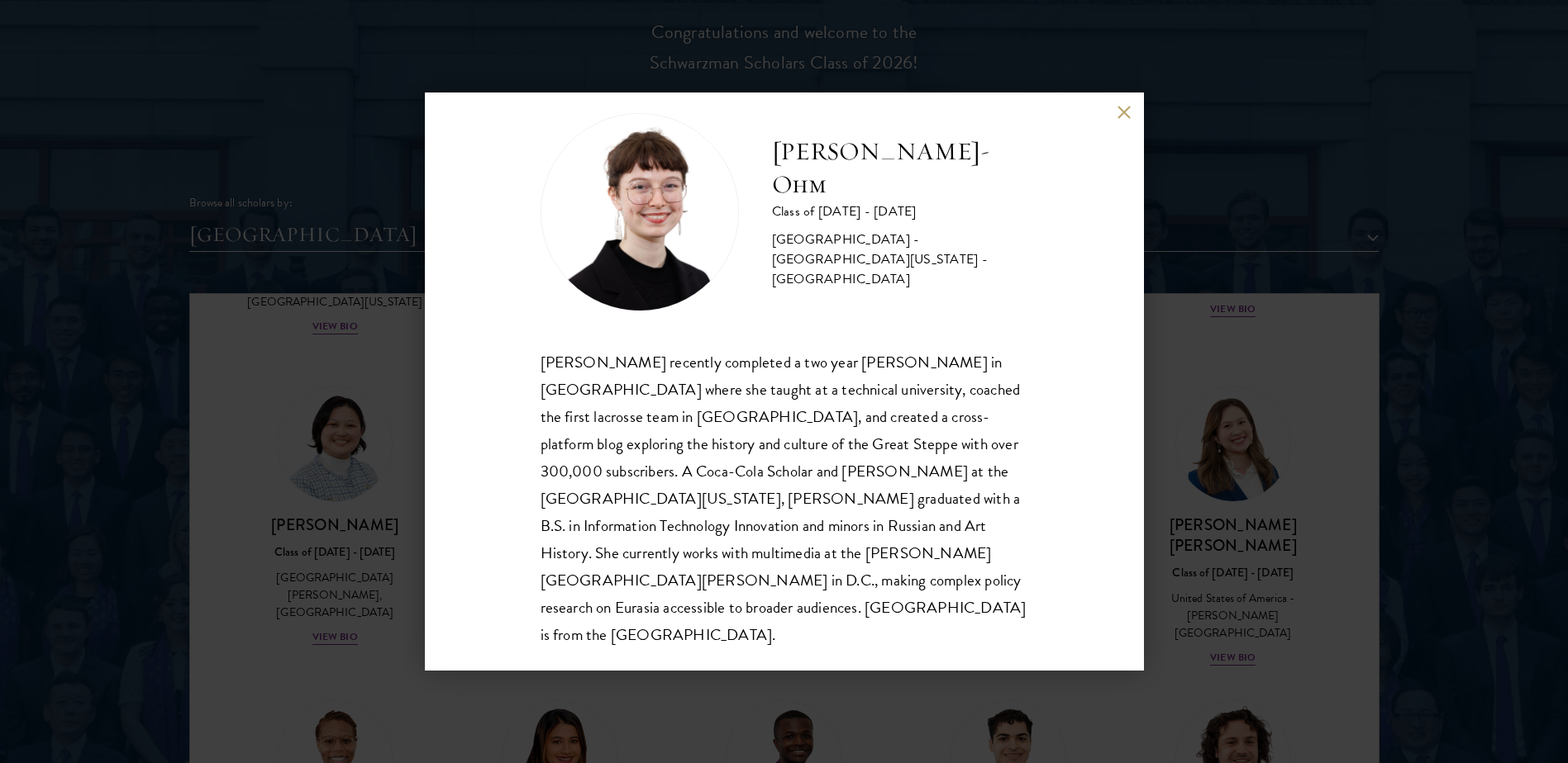
scroll to position [1982, 0]
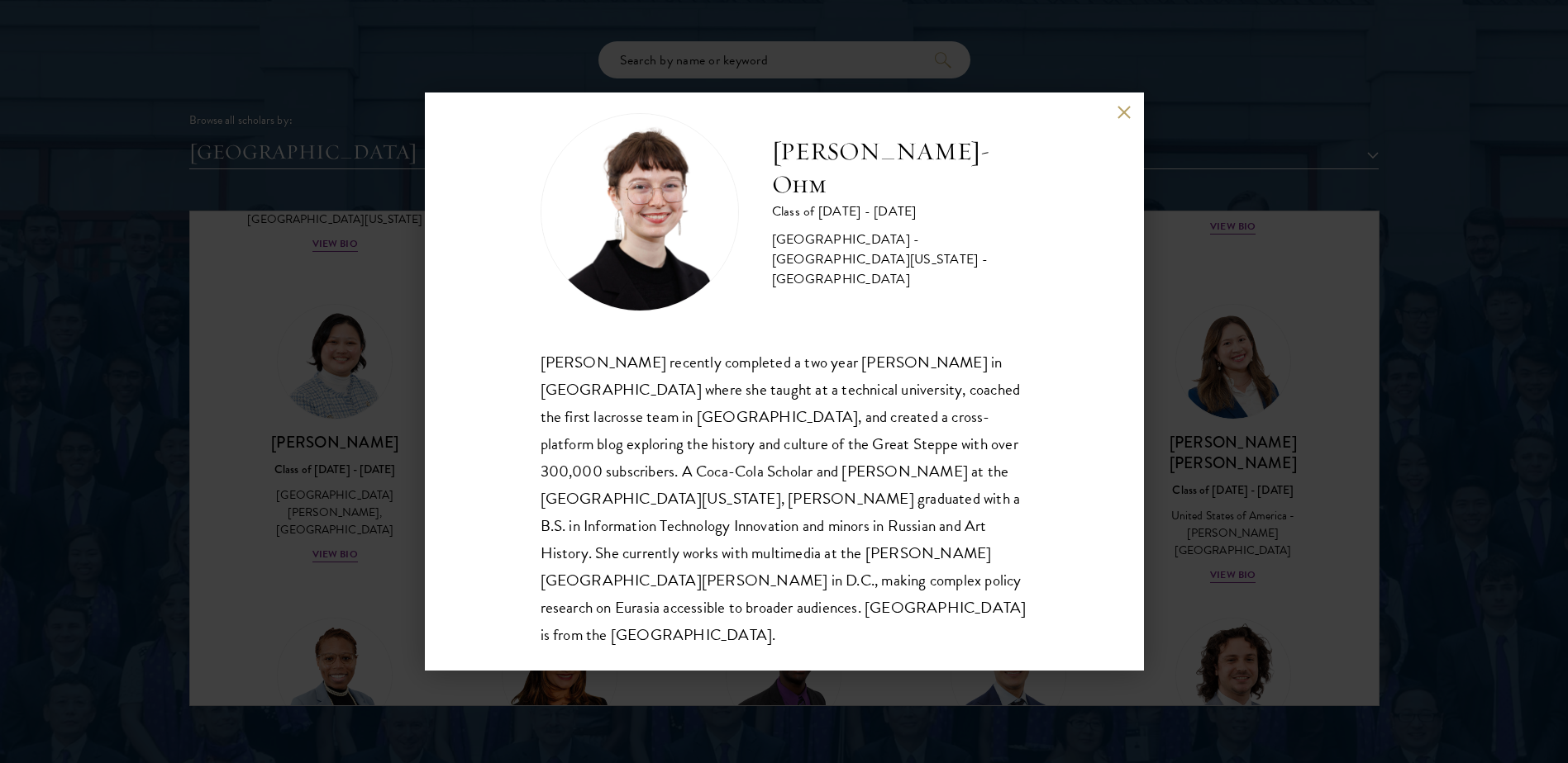
click at [1124, 109] on button at bounding box center [1125, 112] width 14 height 14
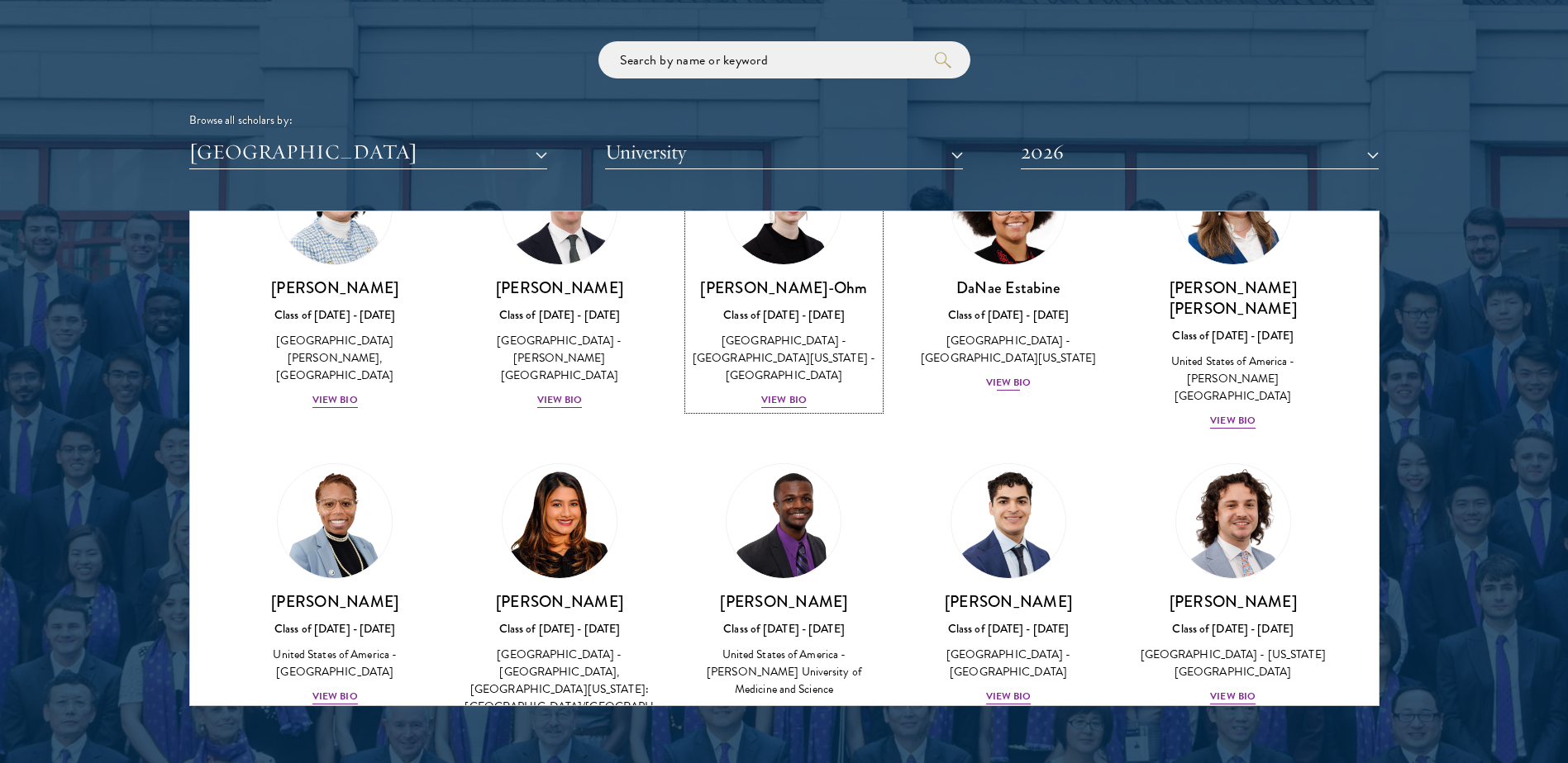
scroll to position [744, 0]
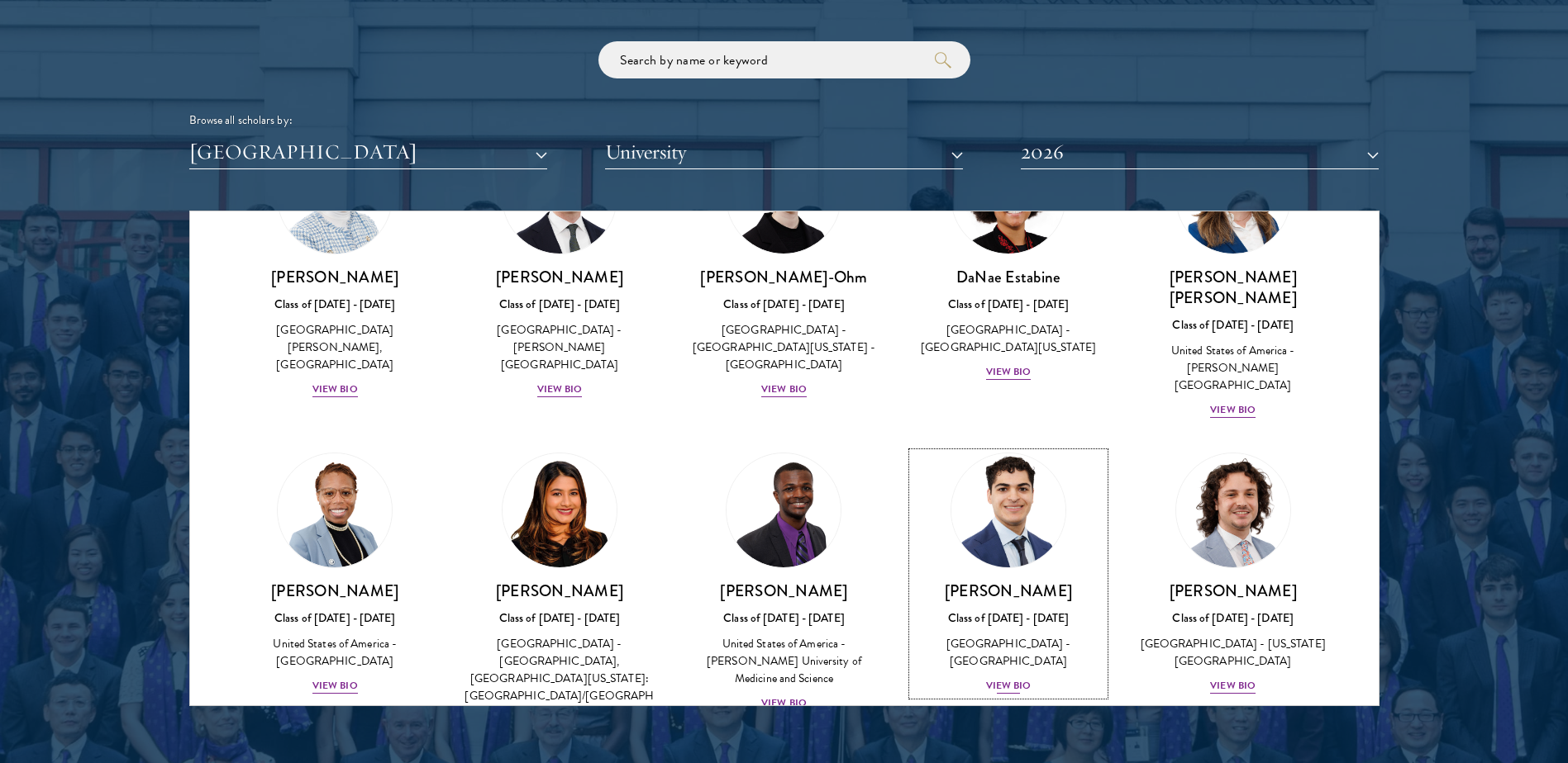
click at [1029, 447] on img at bounding box center [1008, 510] width 126 height 126
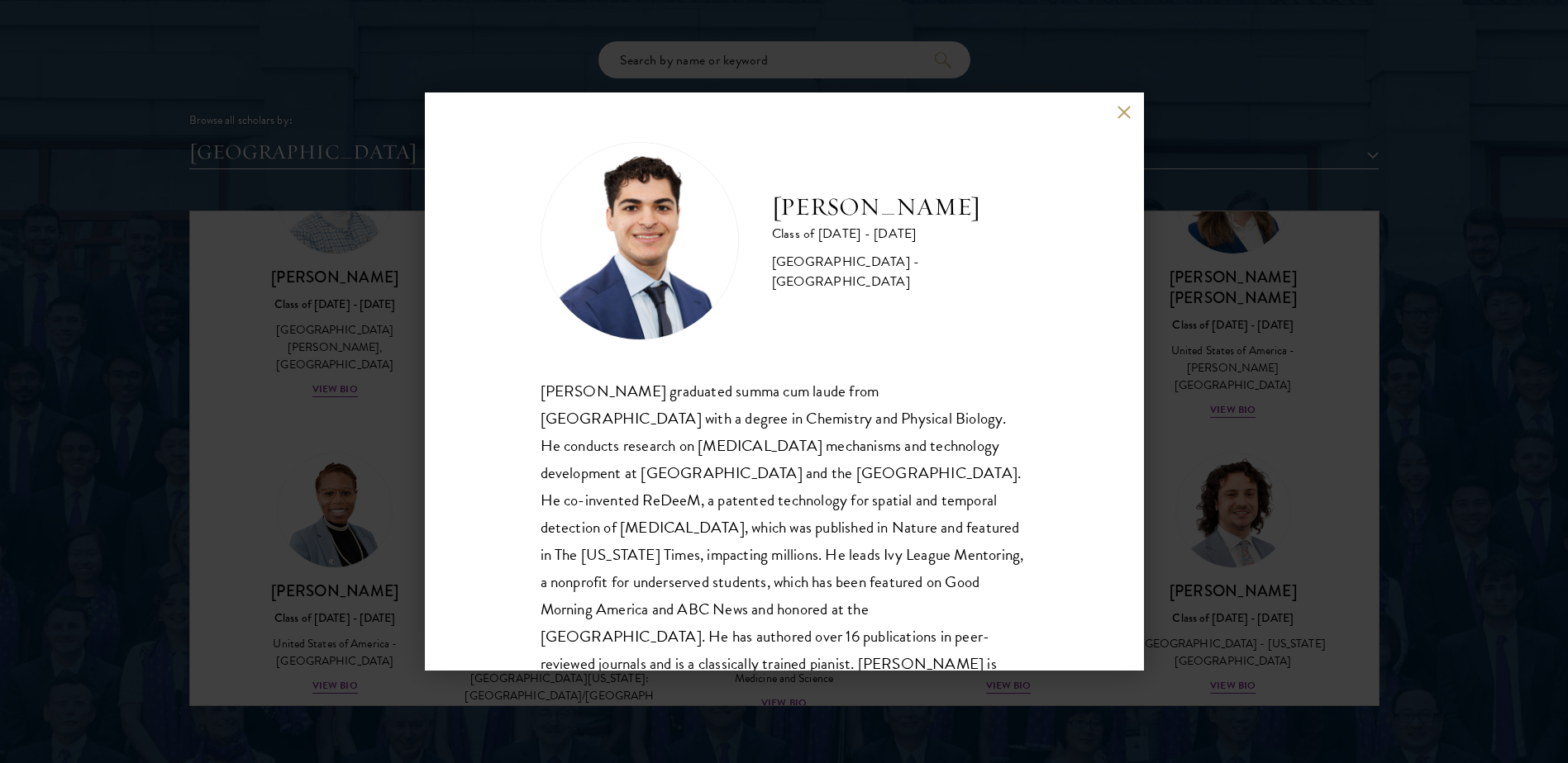
scroll to position [57, 0]
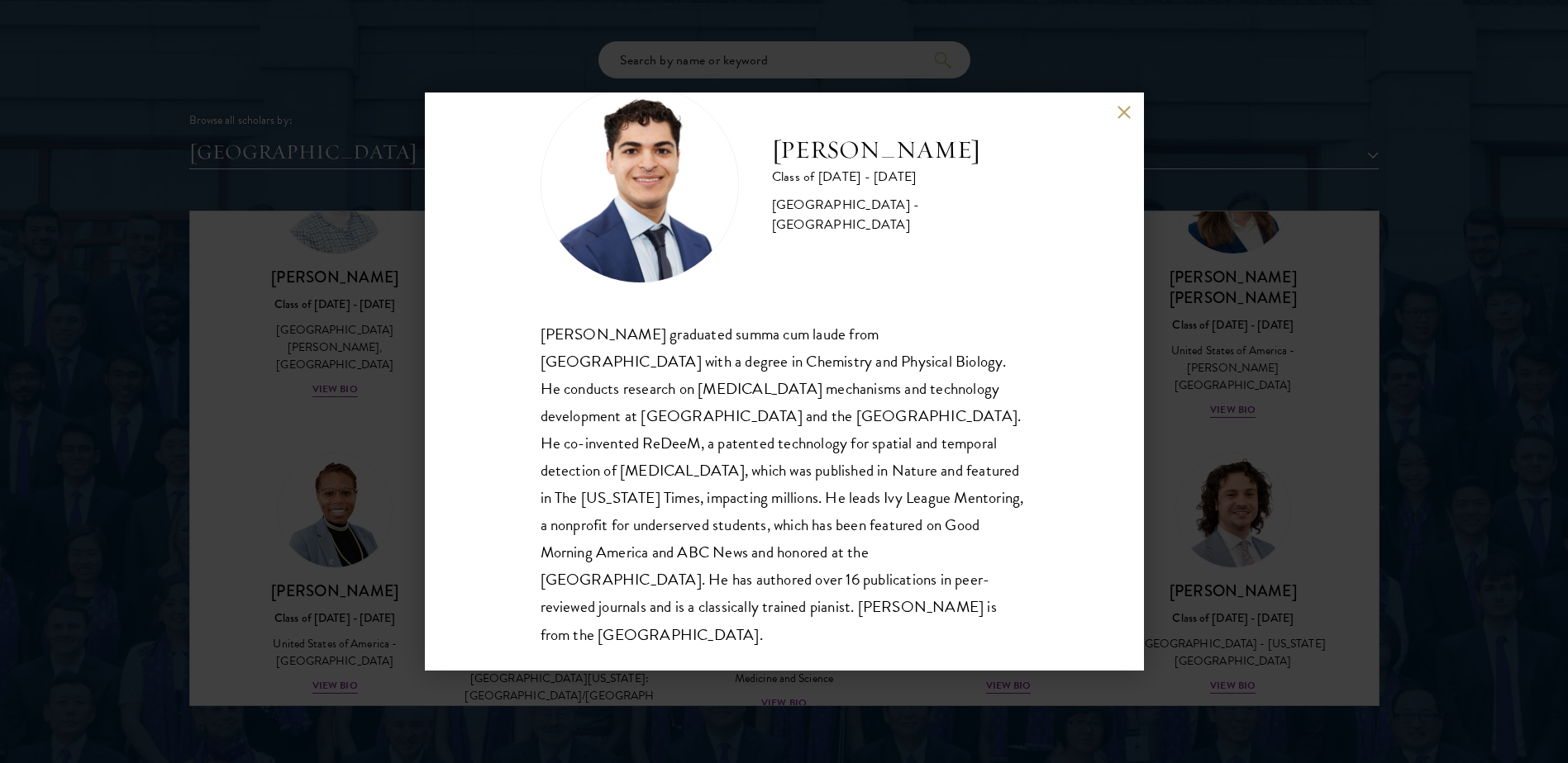
click at [1125, 116] on button at bounding box center [1125, 112] width 14 height 14
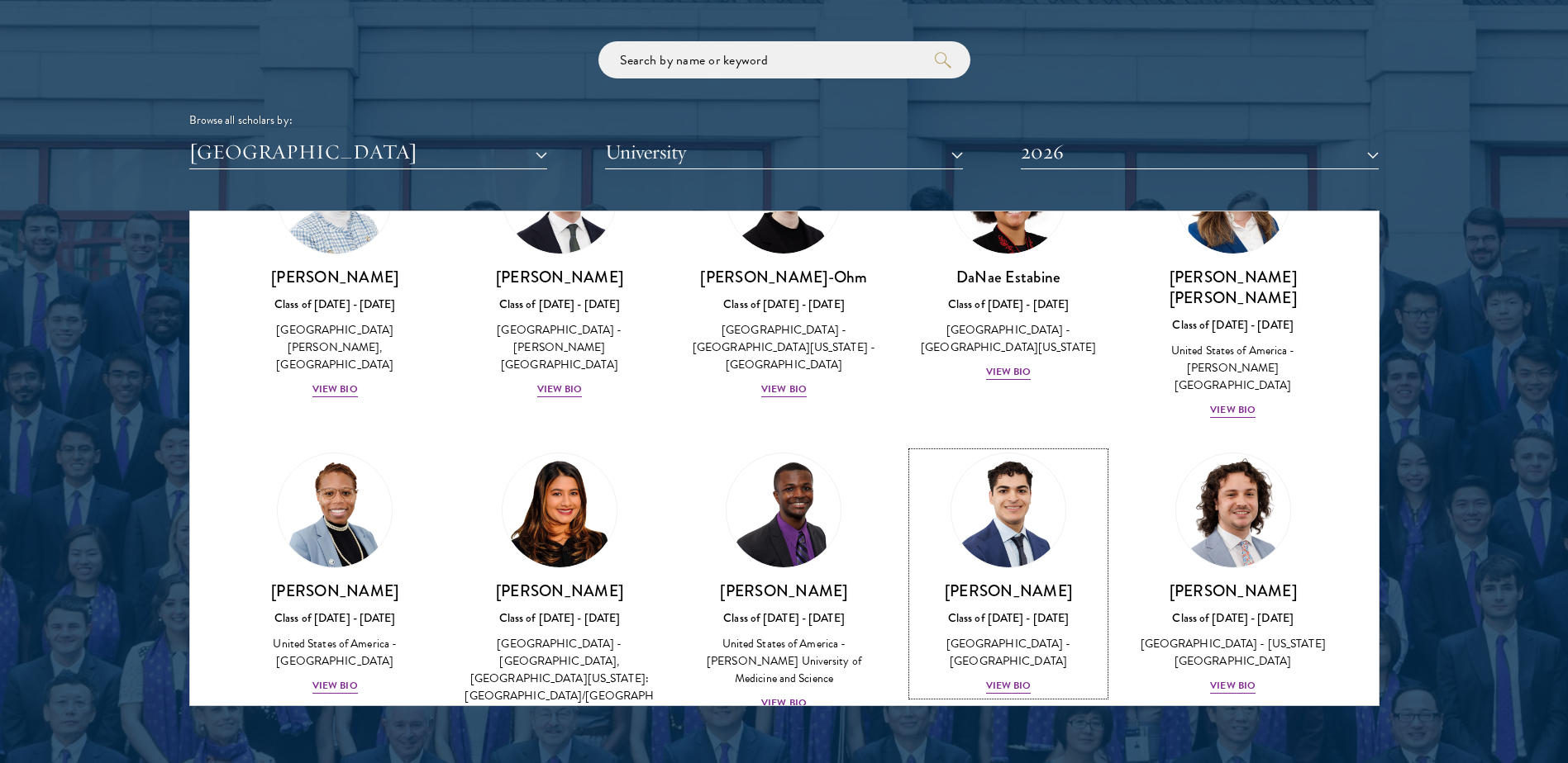
scroll to position [826, 0]
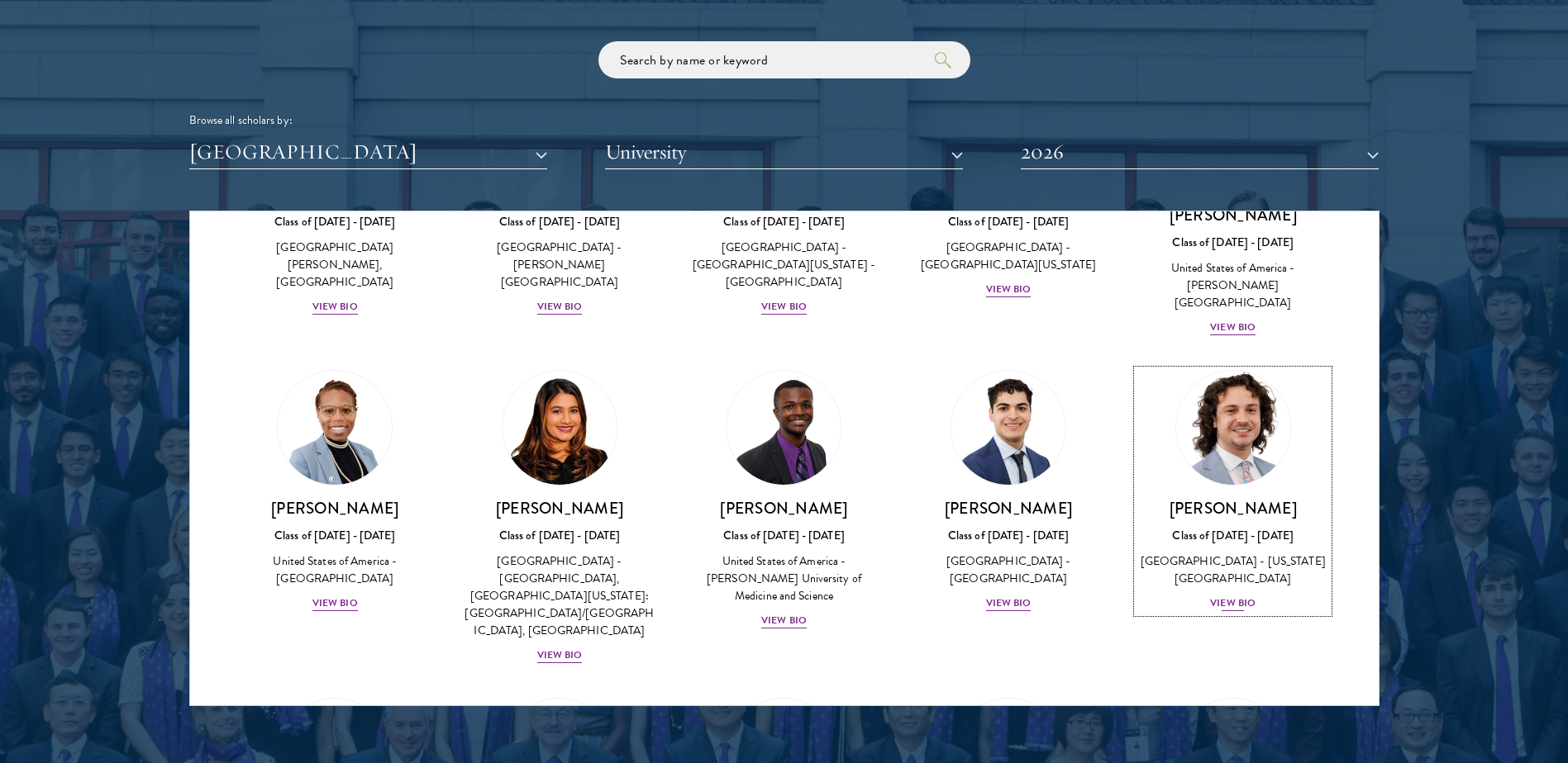
click at [1188, 399] on img at bounding box center [1233, 428] width 126 height 126
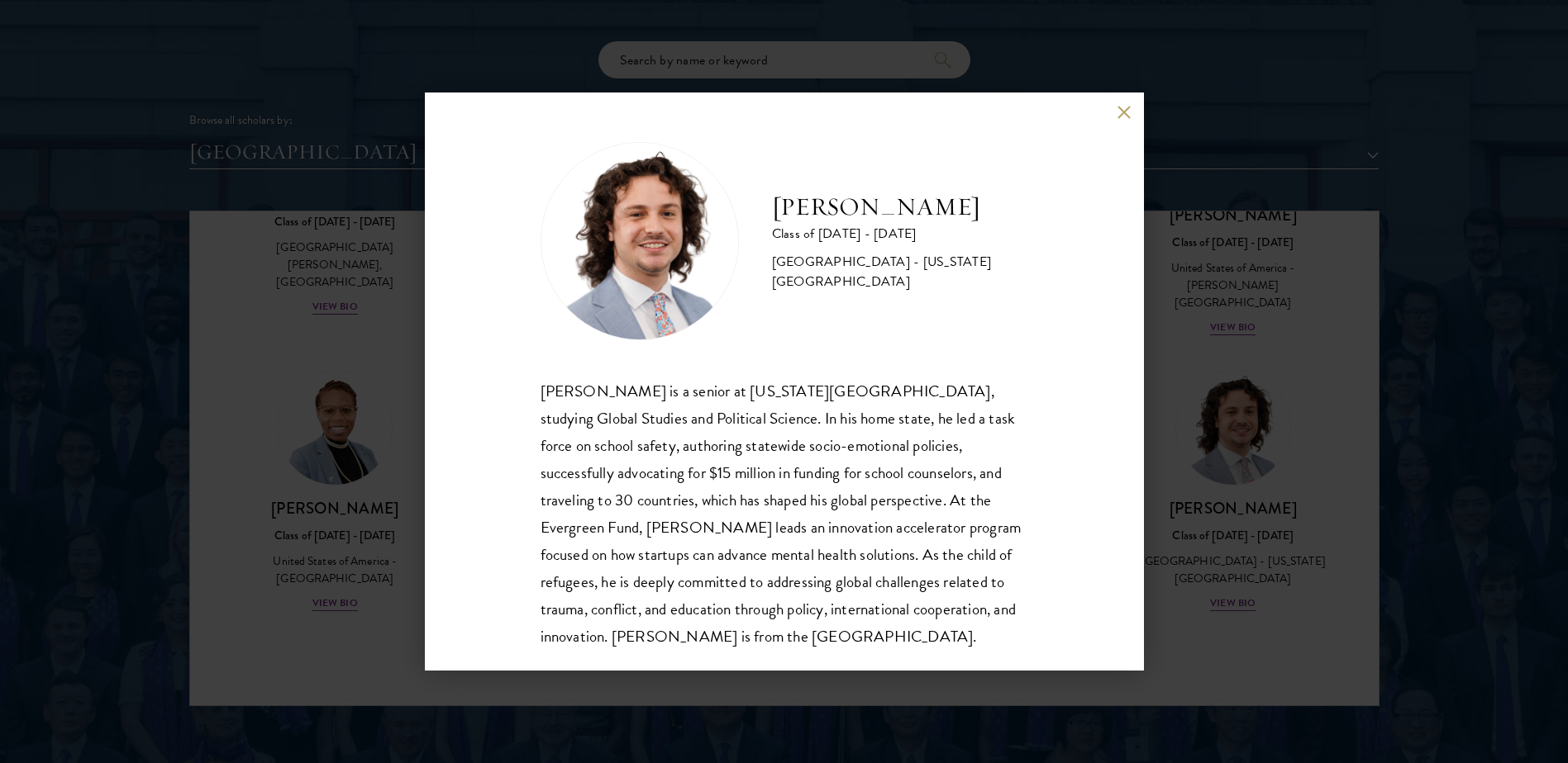
scroll to position [29, 0]
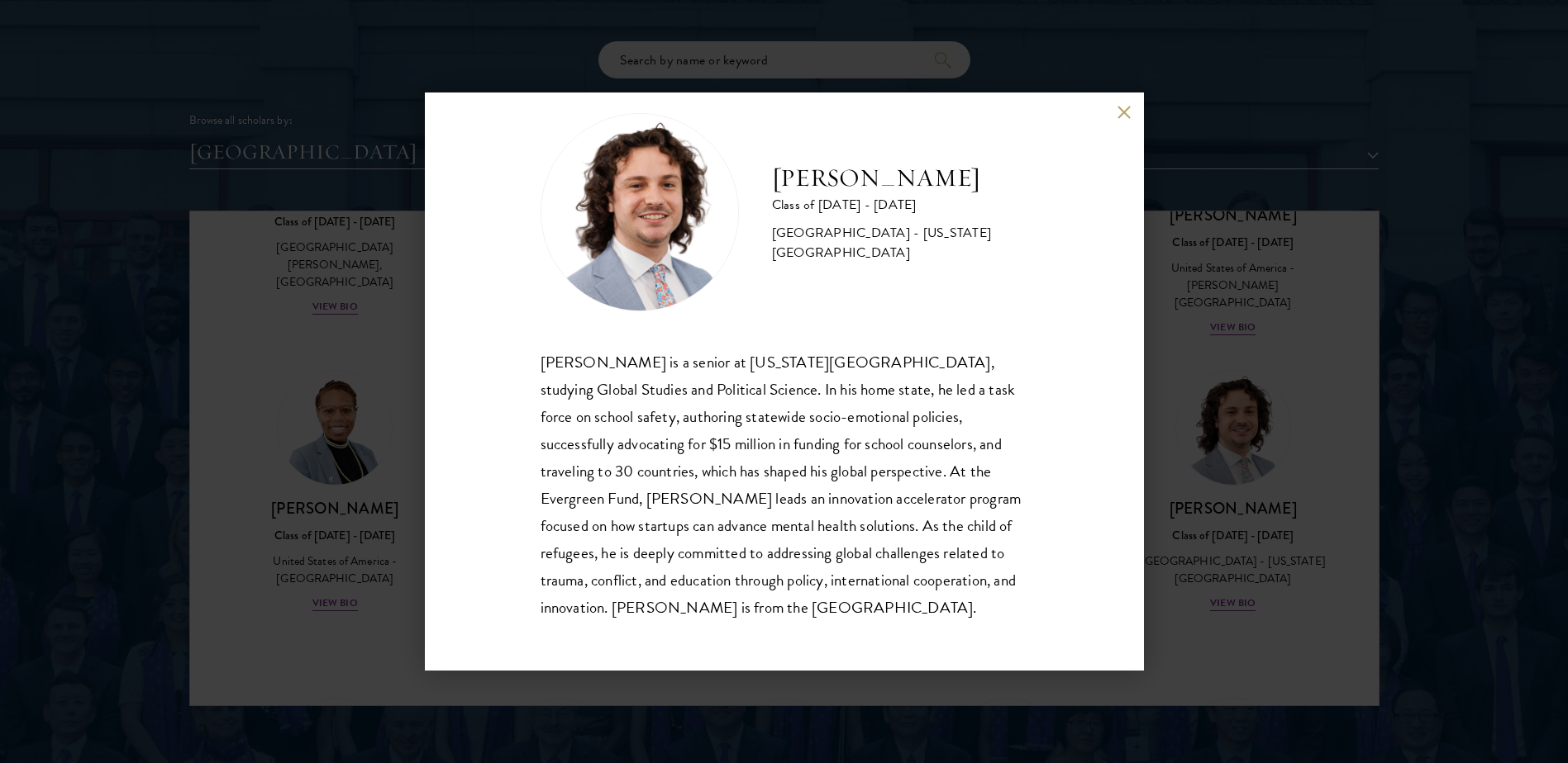
click at [1120, 118] on button at bounding box center [1125, 112] width 14 height 14
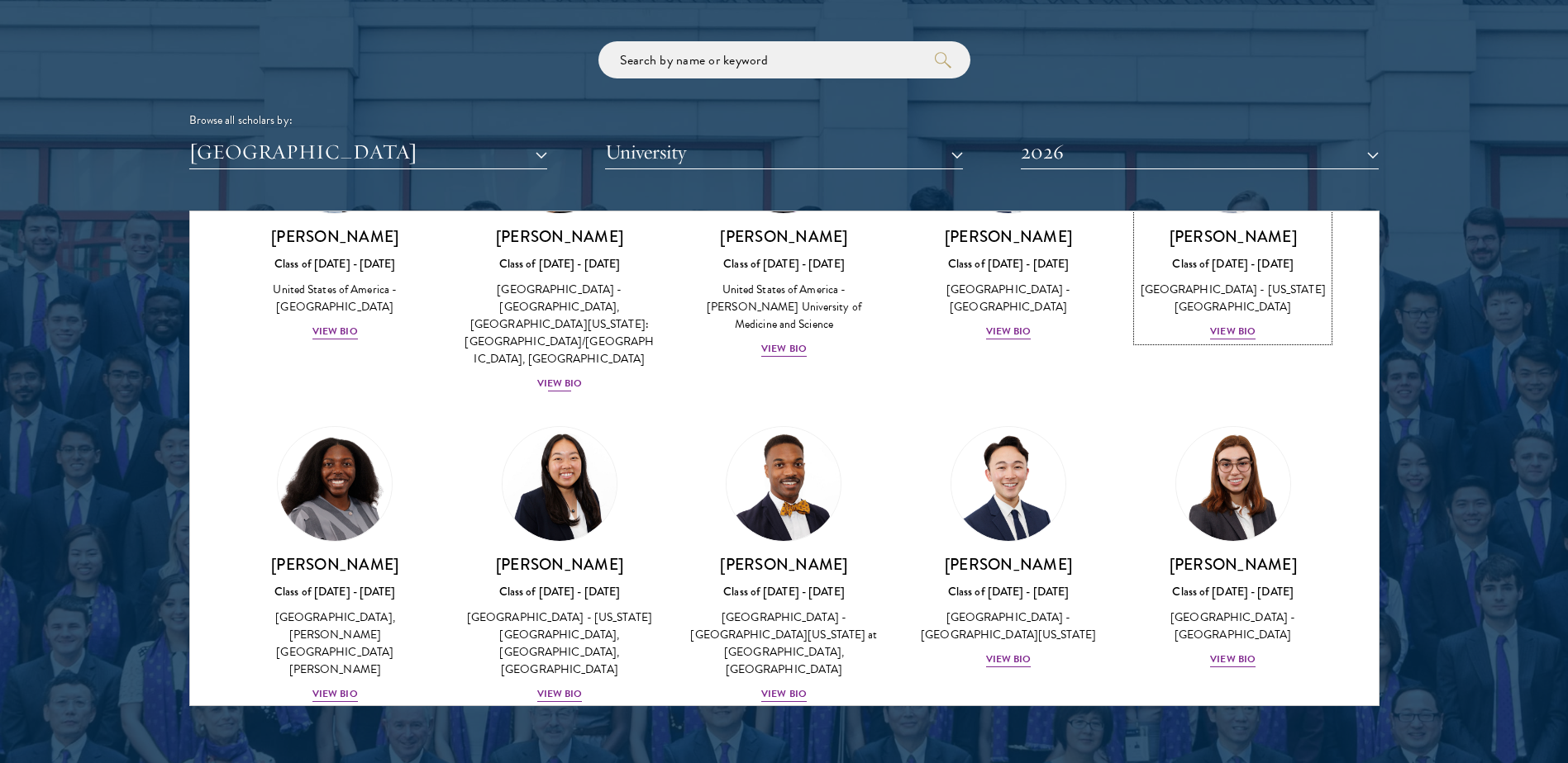
scroll to position [1156, 0]
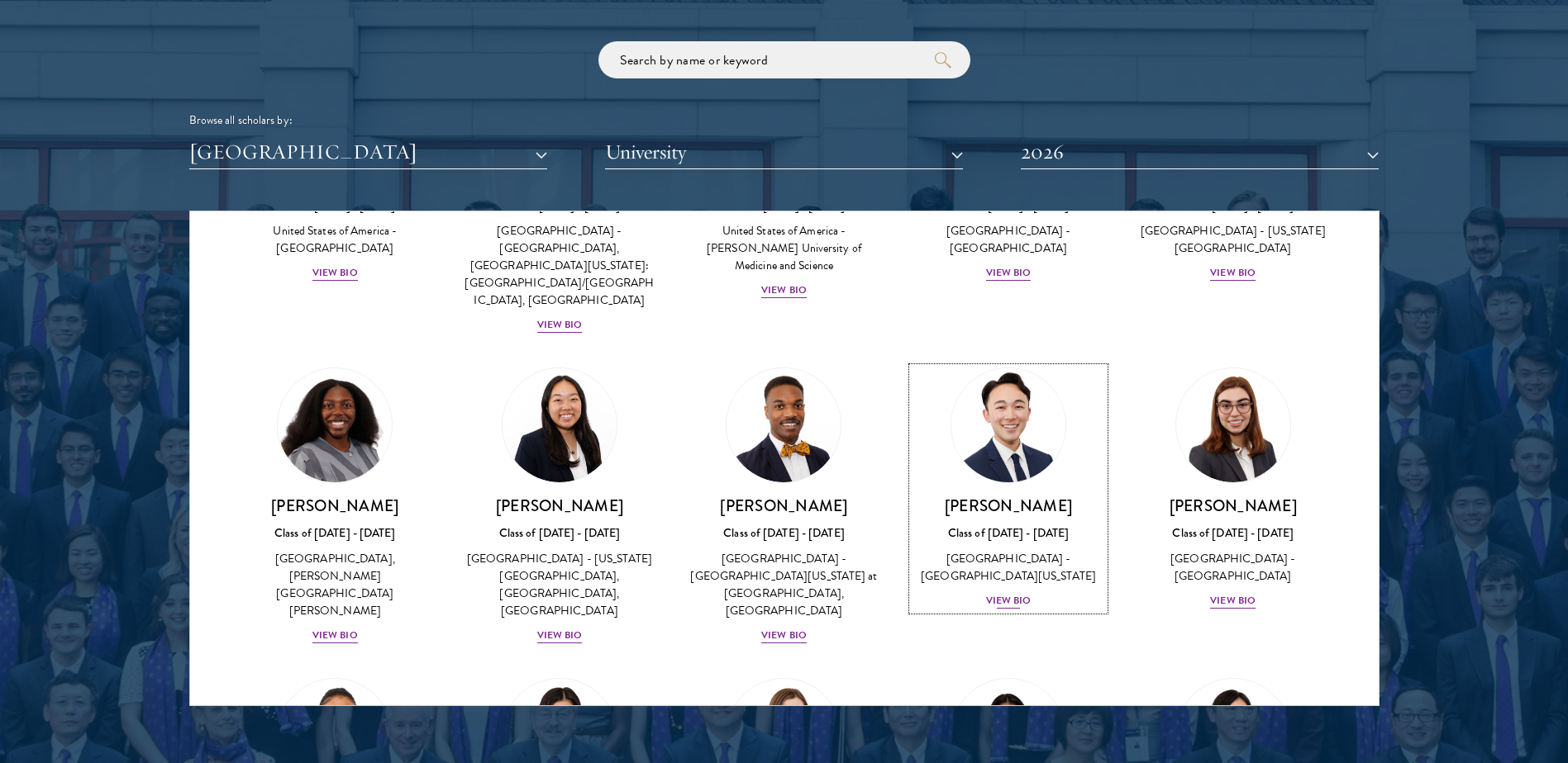
click at [1027, 363] on img at bounding box center [1008, 426] width 126 height 126
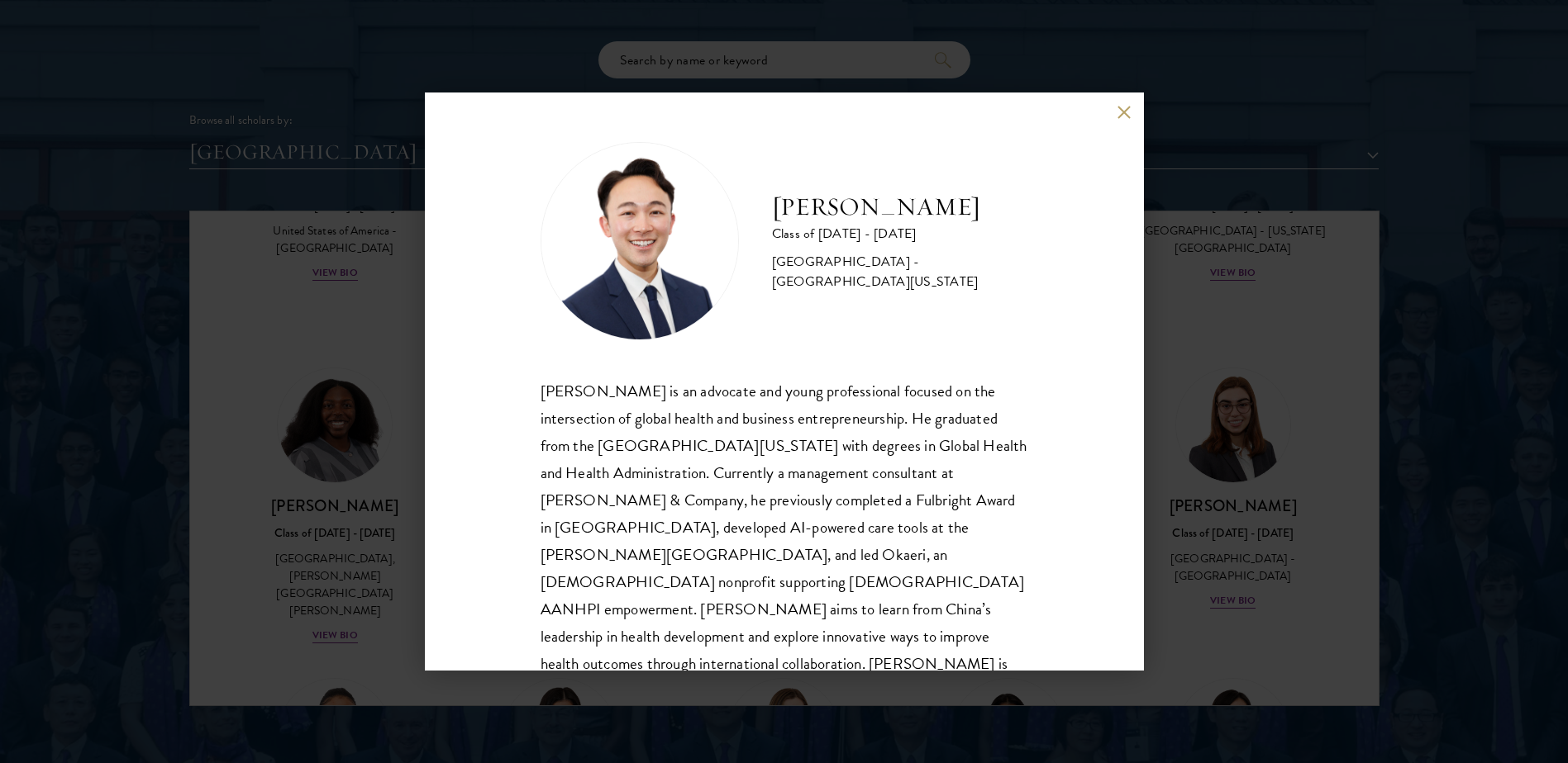
click at [1120, 116] on button at bounding box center [1125, 112] width 14 height 14
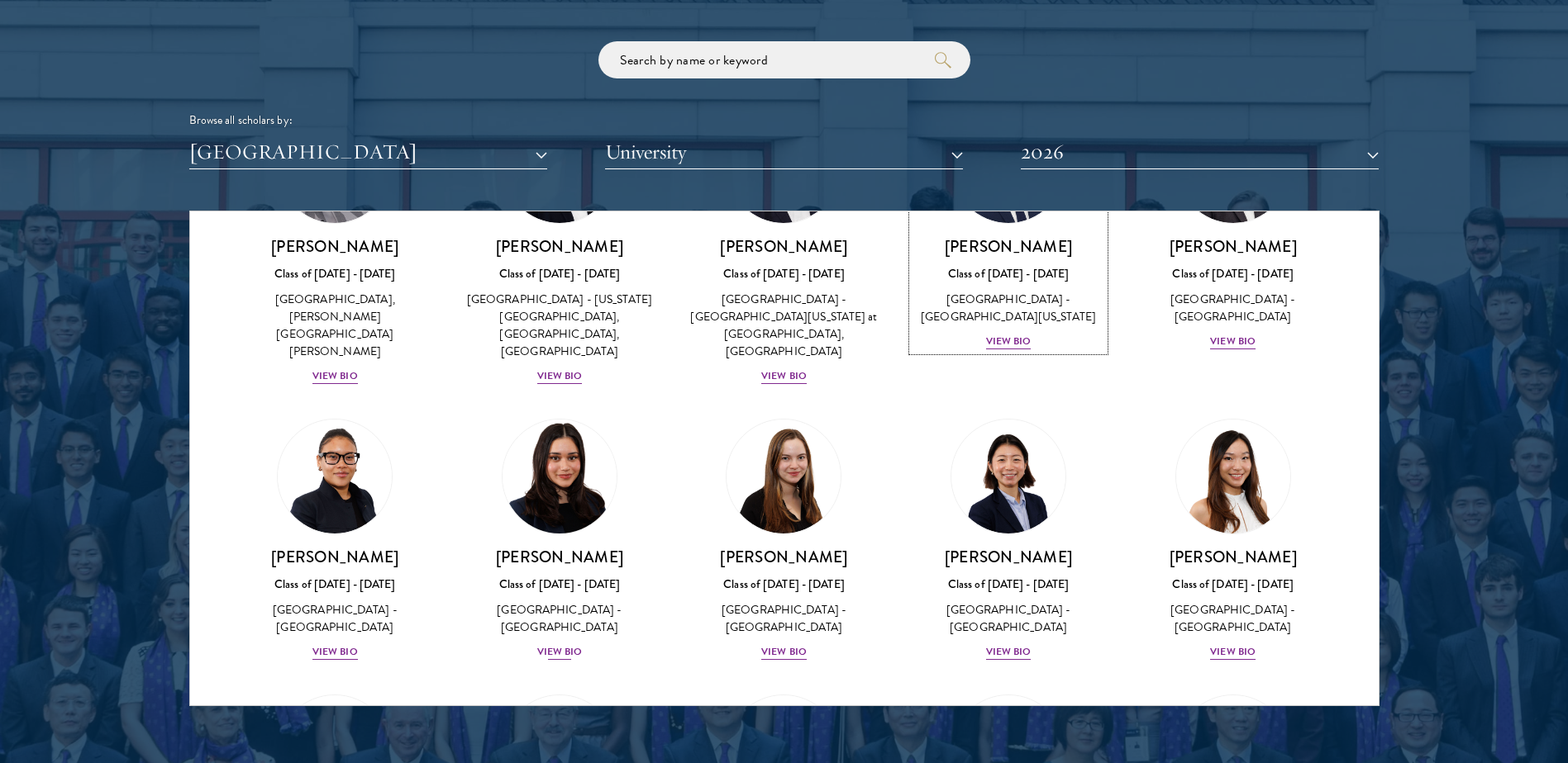
scroll to position [1405, 0]
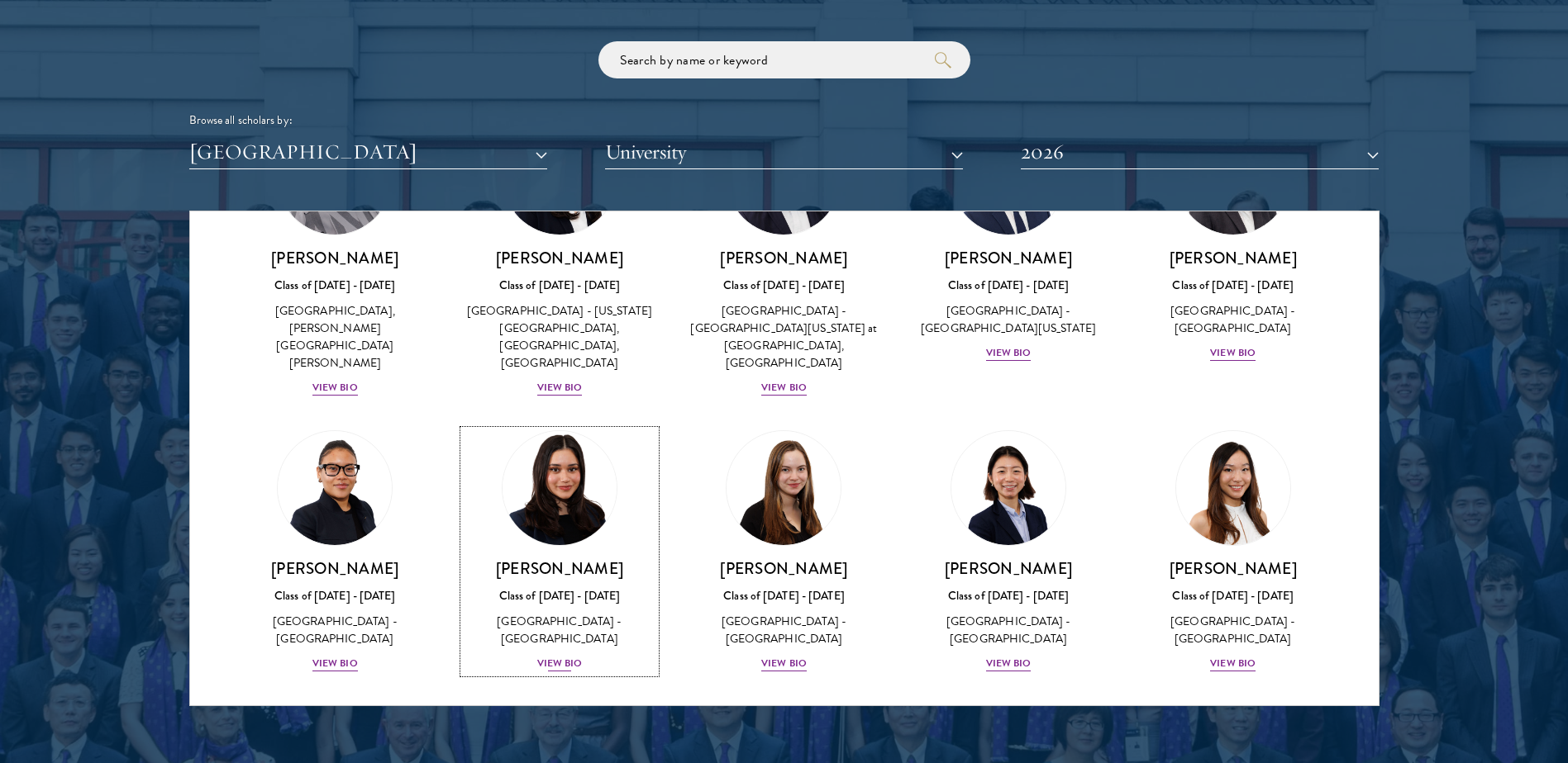
click at [554, 426] on img at bounding box center [560, 489] width 126 height 126
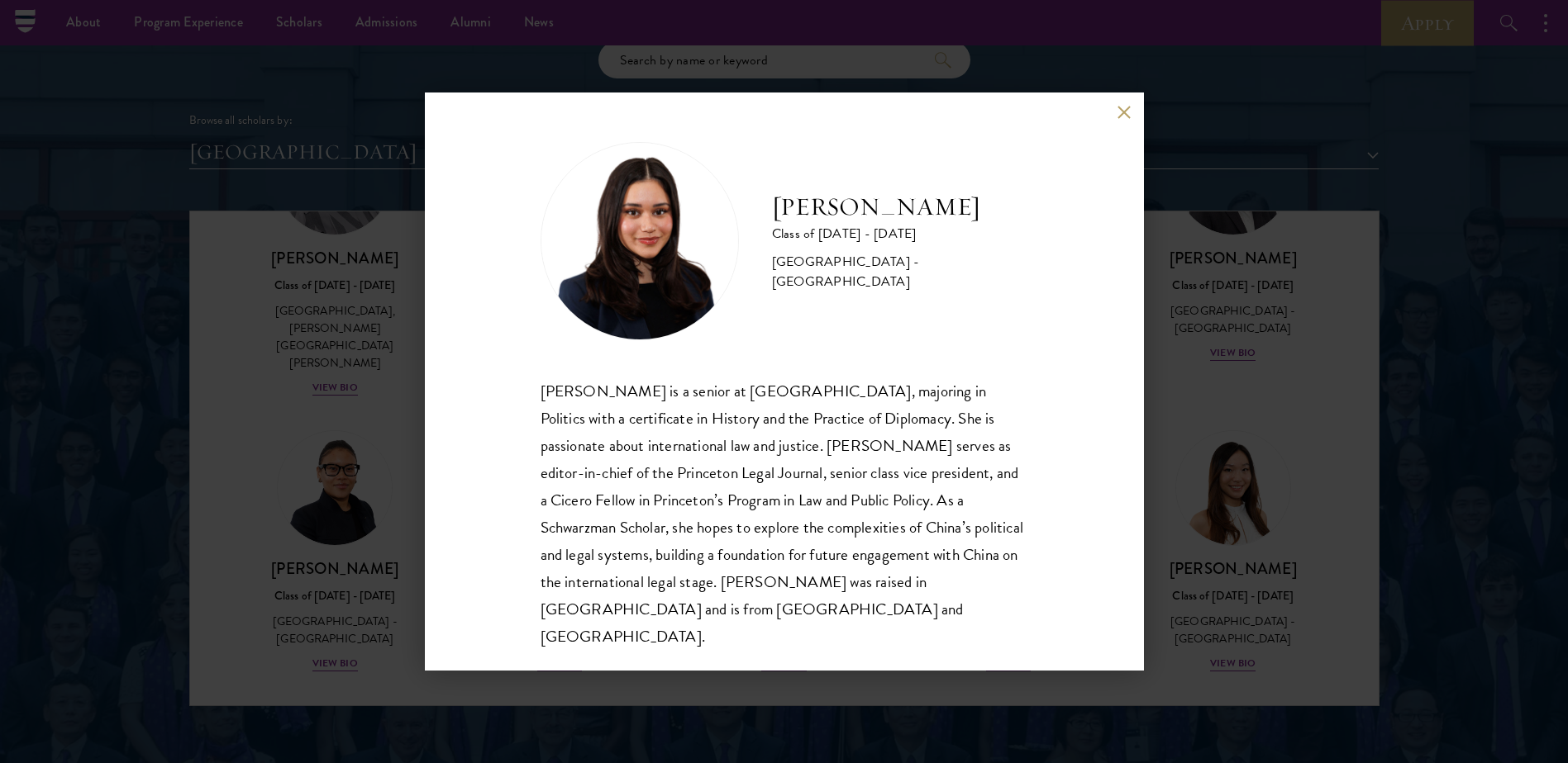
scroll to position [1900, 0]
